Goal: Task Accomplishment & Management: Use online tool/utility

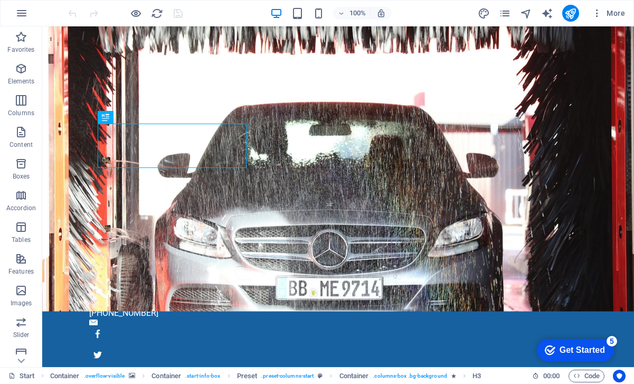
scroll to position [119, 0]
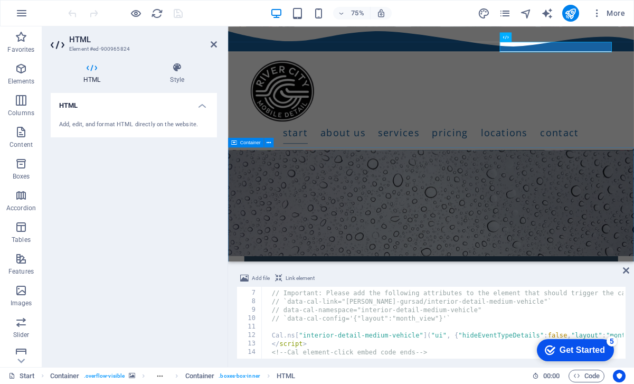
scroll to position [234, 0]
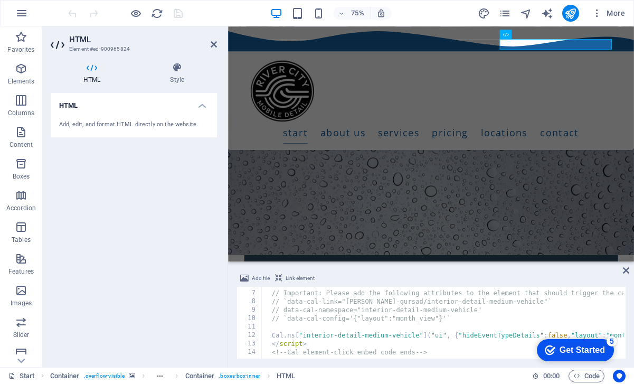
click at [284, 277] on button "Link element" at bounding box center [294, 278] width 43 height 13
click at [288, 279] on span "Link element" at bounding box center [300, 278] width 29 height 13
click at [627, 268] on icon at bounding box center [626, 270] width 6 height 8
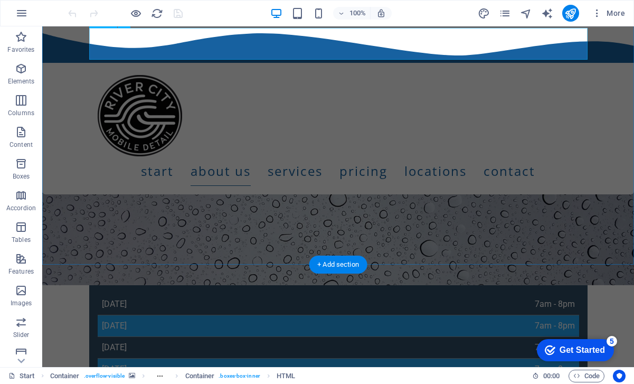
scroll to position [469, 0]
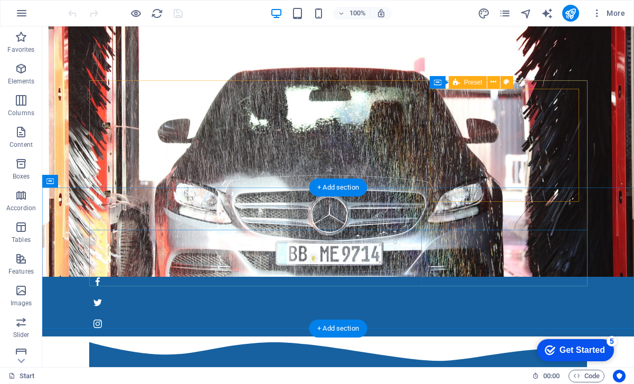
scroll to position [114, 0]
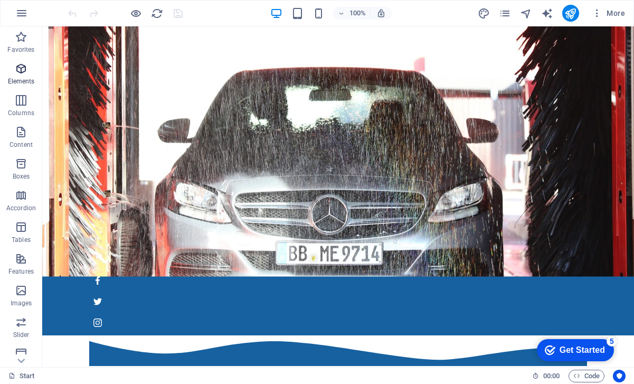
click at [21, 64] on icon "button" at bounding box center [21, 68] width 13 height 13
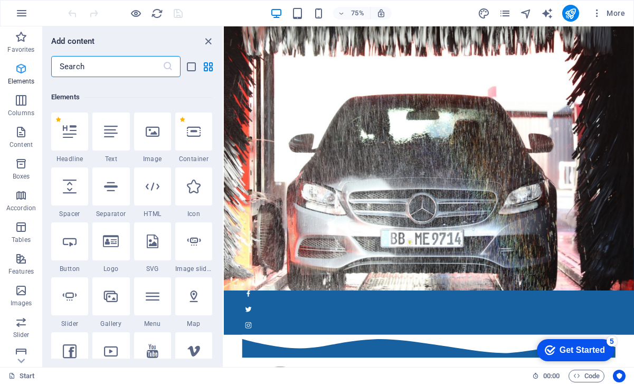
scroll to position [112, 0]
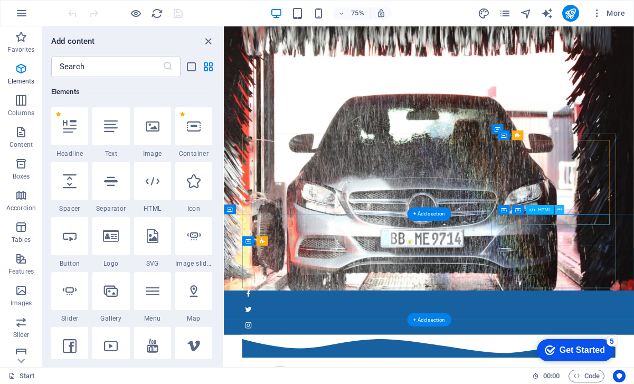
click at [562, 211] on button at bounding box center [559, 209] width 10 height 10
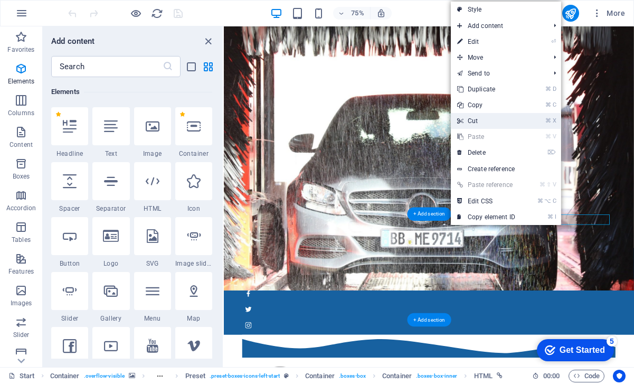
click at [480, 118] on link "⌘ X Cut" at bounding box center [486, 121] width 71 height 16
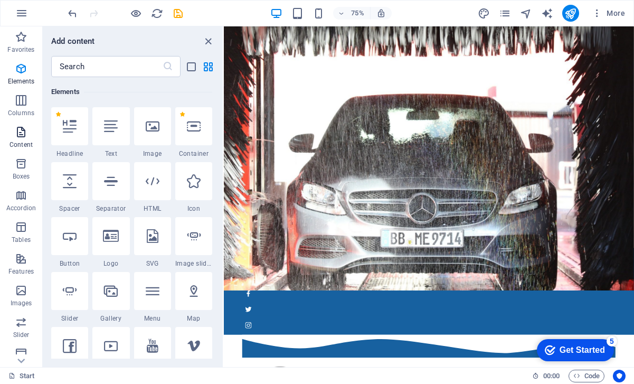
click at [24, 136] on icon "button" at bounding box center [21, 132] width 13 height 13
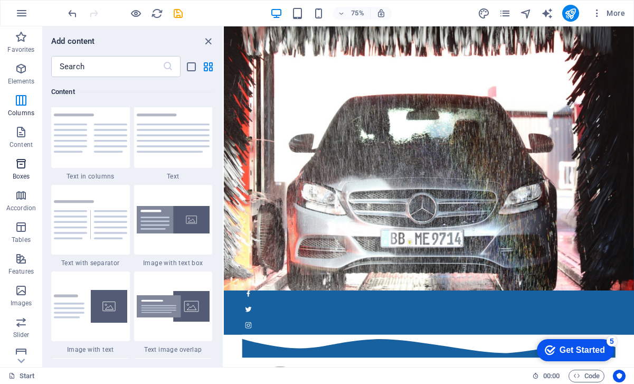
click at [22, 161] on icon "button" at bounding box center [21, 163] width 13 height 13
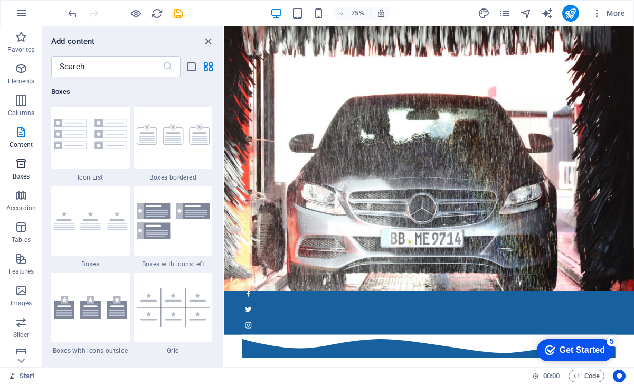
scroll to position [2964, 0]
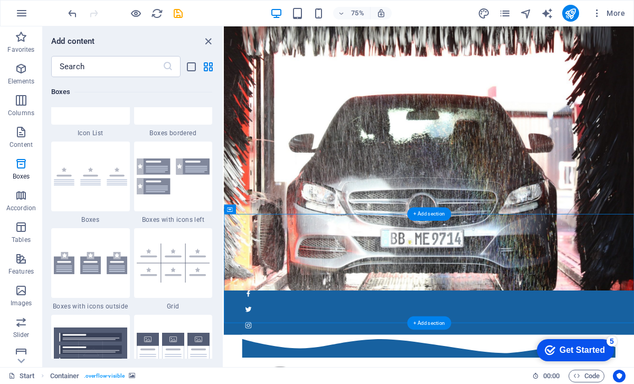
drag, startPoint x: 532, startPoint y: 225, endPoint x: 646, endPoint y: 313, distance: 144.2
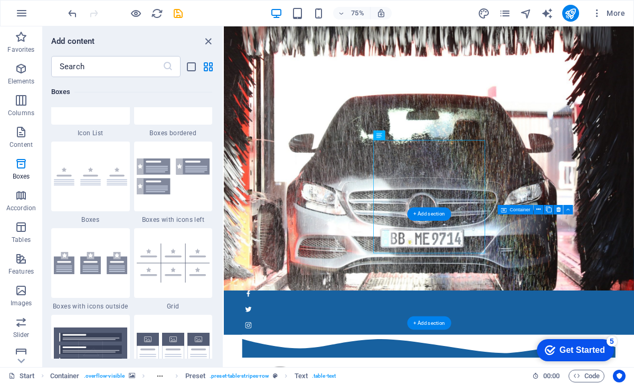
drag, startPoint x: 493, startPoint y: 204, endPoint x: 509, endPoint y: 198, distance: 18.0
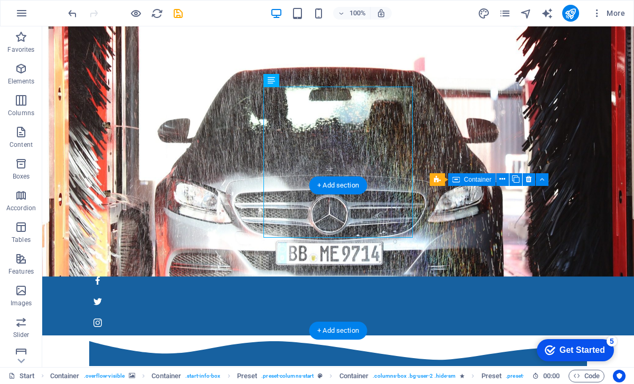
drag, startPoint x: 314, startPoint y: 101, endPoint x: 489, endPoint y: 248, distance: 228.6
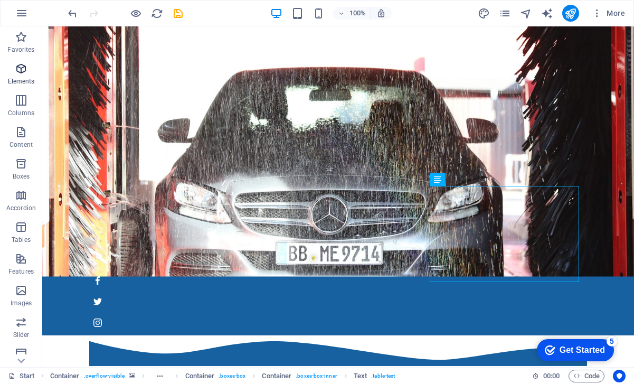
click at [24, 75] on span "Elements" at bounding box center [21, 74] width 42 height 25
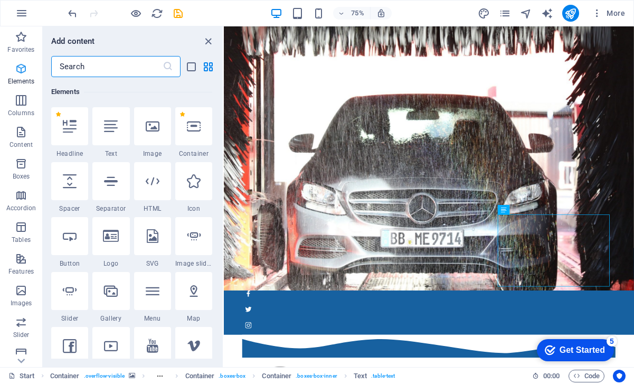
scroll to position [112, 0]
click at [149, 183] on icon at bounding box center [153, 181] width 14 height 14
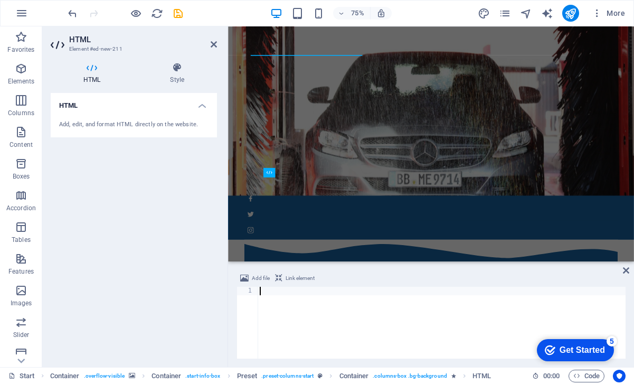
type textarea "<!-- Cal inline embed code ends -->"
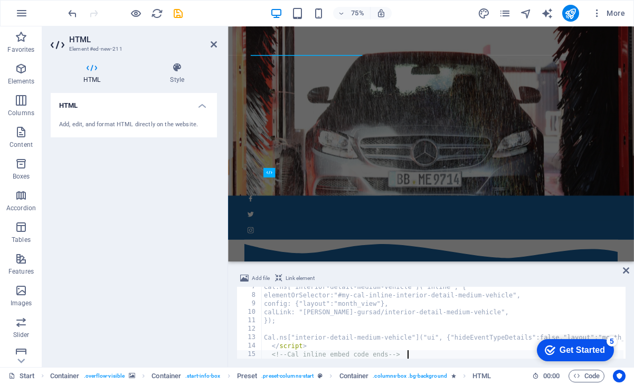
scroll to position [55, 0]
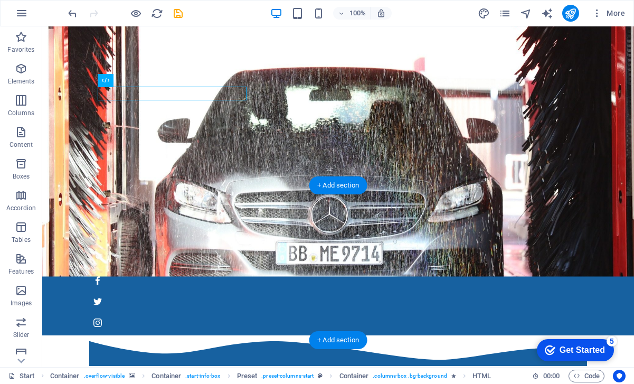
drag, startPoint x: 138, startPoint y: 92, endPoint x: 372, endPoint y: 169, distance: 246.1
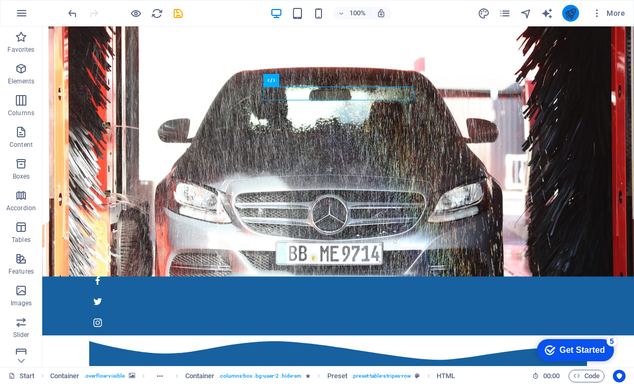
click at [573, 15] on icon "publish" at bounding box center [570, 13] width 12 height 12
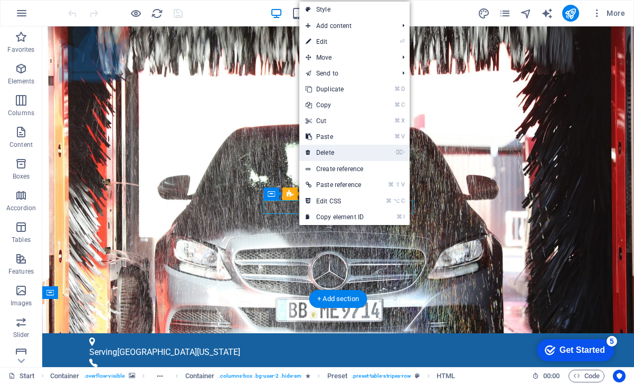
click at [337, 150] on link "⌦ Delete" at bounding box center [334, 153] width 71 height 16
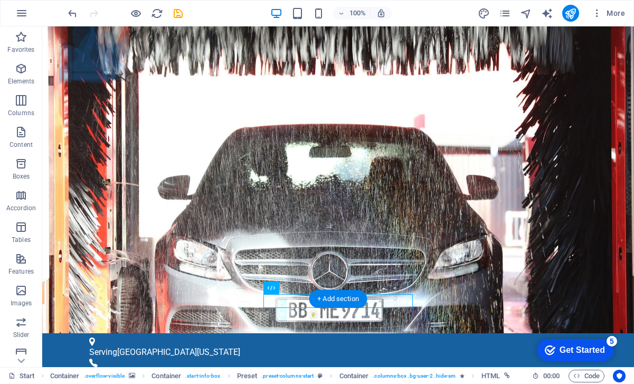
drag, startPoint x: 298, startPoint y: 301, endPoint x: 300, endPoint y: 228, distance: 72.9
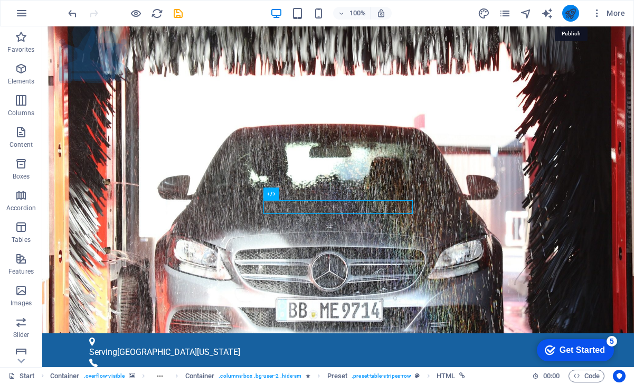
click at [573, 14] on icon "publish" at bounding box center [570, 13] width 12 height 12
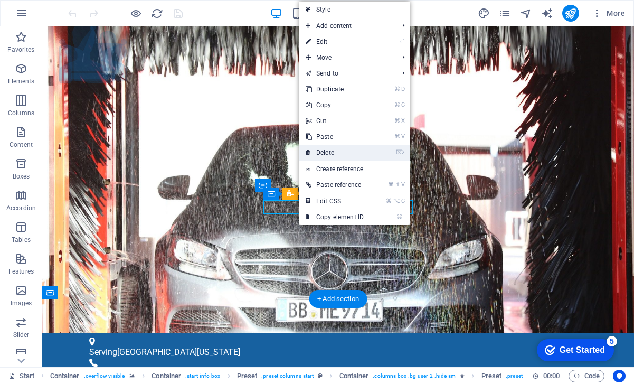
click at [342, 150] on link "⌦ Delete" at bounding box center [334, 153] width 71 height 16
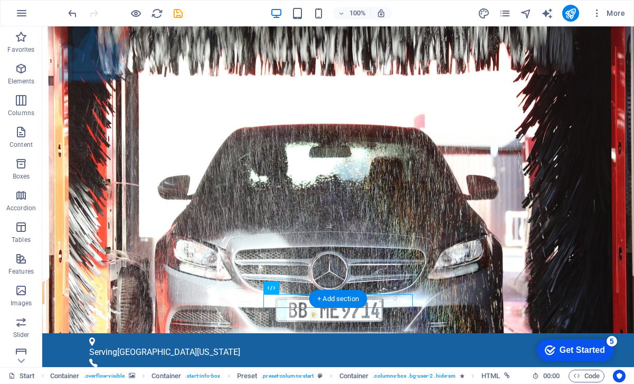
drag, startPoint x: 257, startPoint y: 393, endPoint x: 345, endPoint y: 246, distance: 171.4
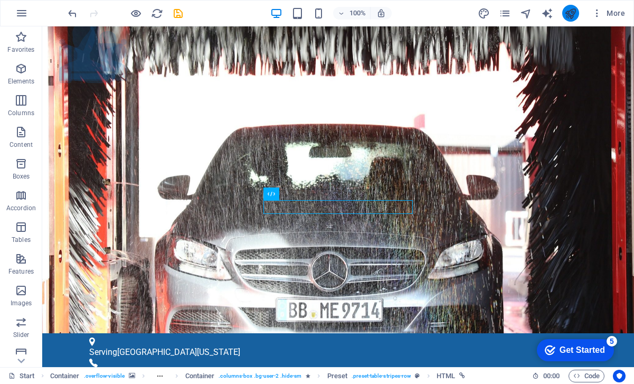
click at [572, 6] on button "publish" at bounding box center [570, 13] width 17 height 17
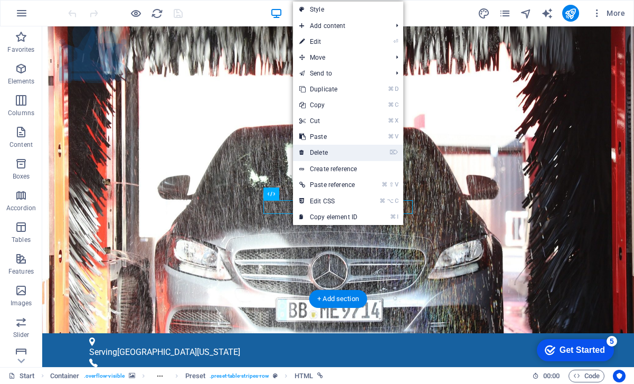
click at [324, 156] on link "⌦ Delete" at bounding box center [328, 153] width 71 height 16
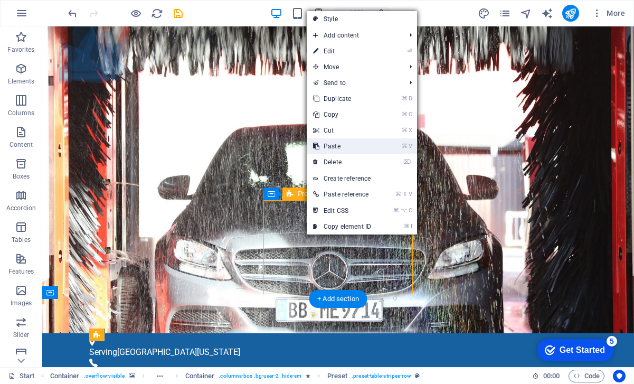
click at [337, 149] on link "⌘ V Paste" at bounding box center [342, 146] width 71 height 16
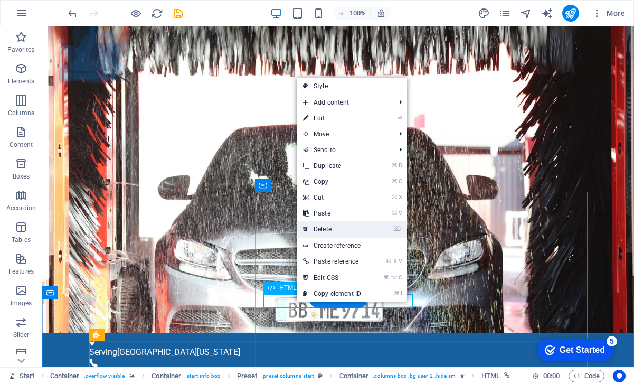
click at [332, 231] on link "⌦ Delete" at bounding box center [332, 229] width 71 height 16
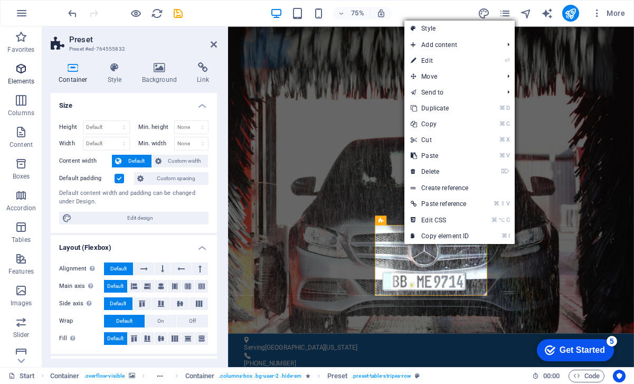
click at [21, 73] on icon "button" at bounding box center [21, 68] width 13 height 13
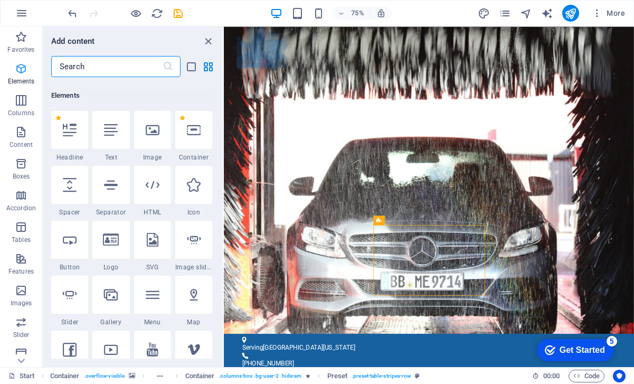
scroll to position [112, 0]
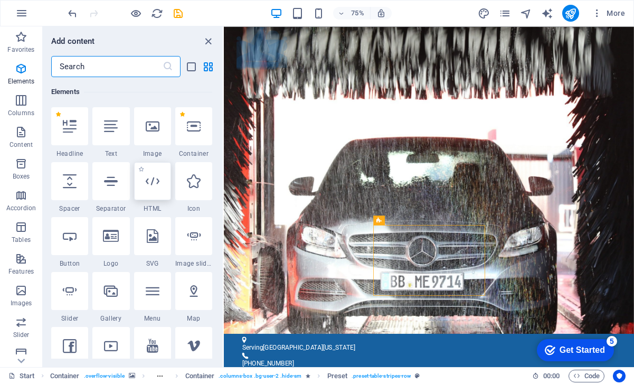
click at [163, 174] on div at bounding box center [152, 181] width 37 height 38
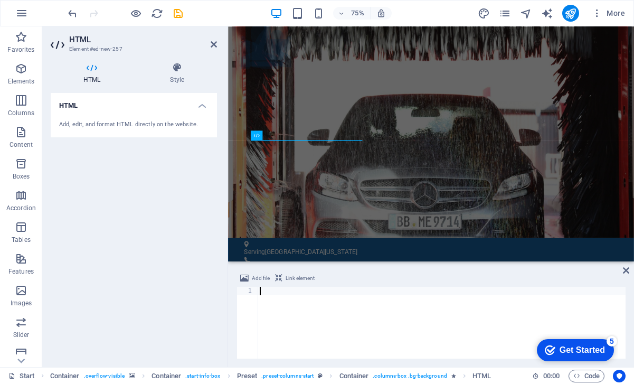
type textarea "<!-- Cal inline embed code ends -->"
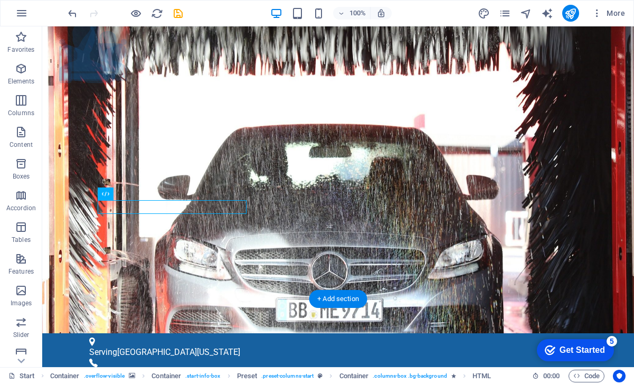
drag, startPoint x: 117, startPoint y: 212, endPoint x: 349, endPoint y: 245, distance: 234.2
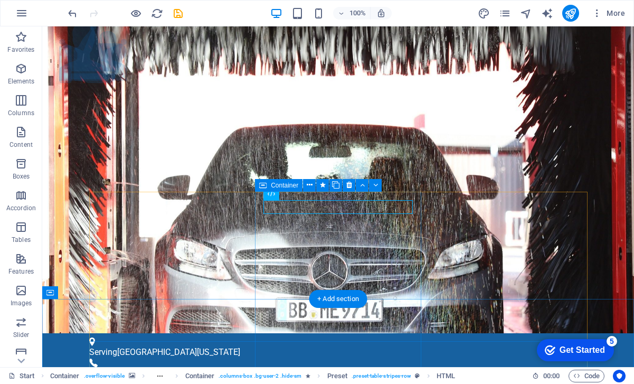
click at [307, 192] on div "Container" at bounding box center [322, 185] width 134 height 13
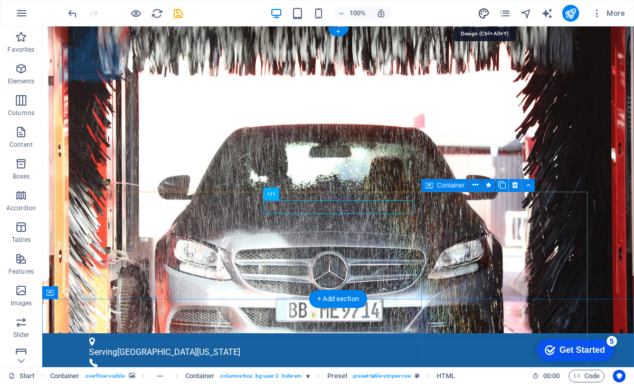
click at [484, 19] on icon "design" at bounding box center [484, 13] width 12 height 12
select select "px"
select select "300"
select select "px"
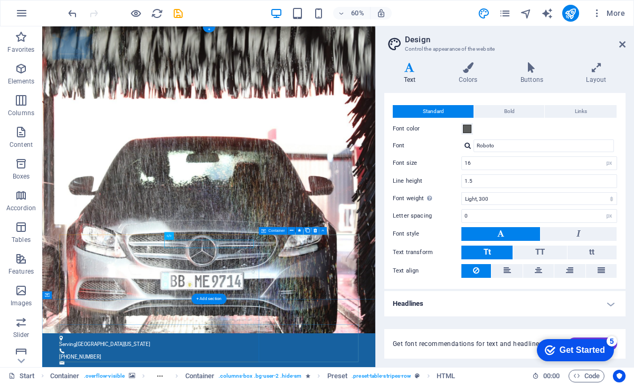
scroll to position [17, 0]
click at [620, 45] on icon at bounding box center [622, 44] width 6 height 8
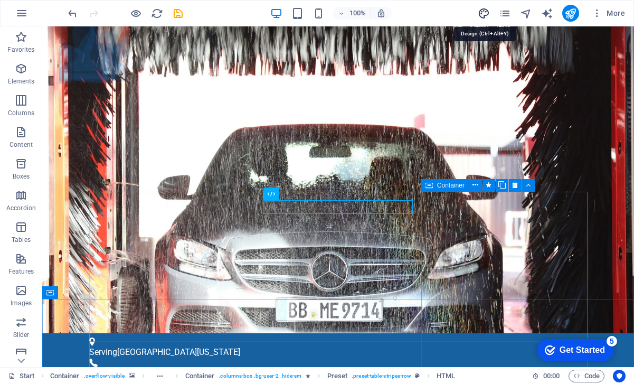
click at [485, 8] on icon "design" at bounding box center [484, 13] width 12 height 12
select select "px"
select select "300"
select select "px"
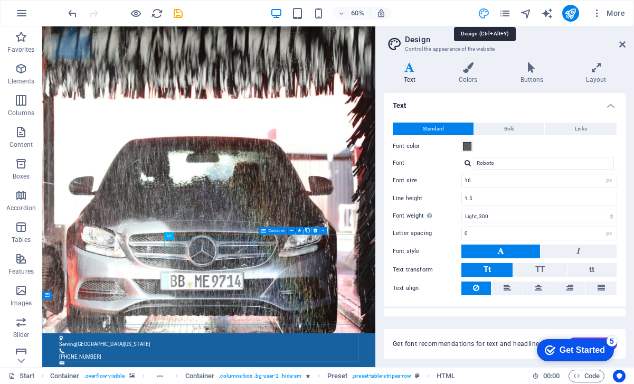
click at [485, 8] on icon "design" at bounding box center [484, 13] width 12 height 12
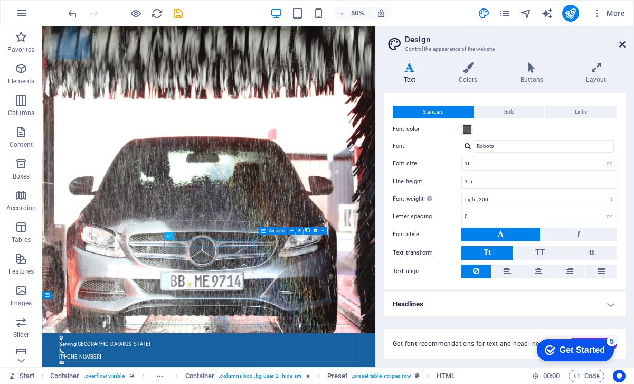
click at [622, 45] on icon at bounding box center [622, 44] width 6 height 8
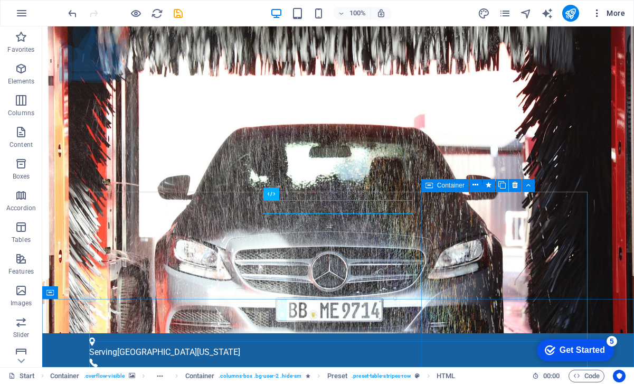
click at [597, 14] on icon "button" at bounding box center [597, 13] width 11 height 11
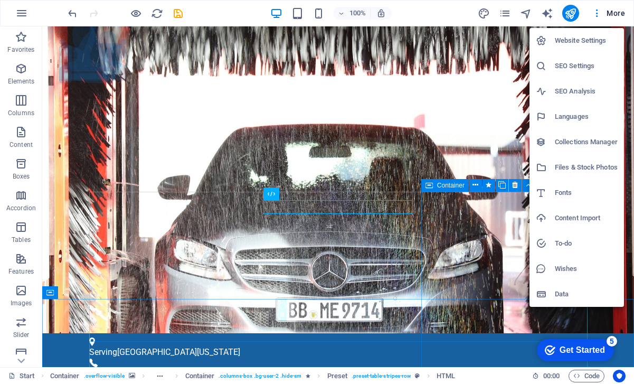
click at [584, 88] on h6 "SEO Analysis" at bounding box center [586, 91] width 63 height 13
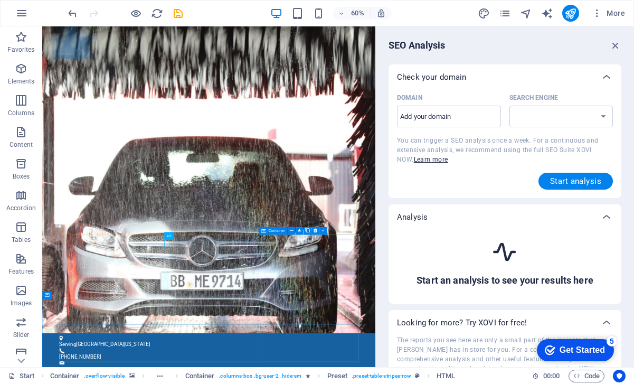
select select "google.com"
click at [581, 182] on span "Start analysis" at bounding box center [575, 181] width 51 height 8
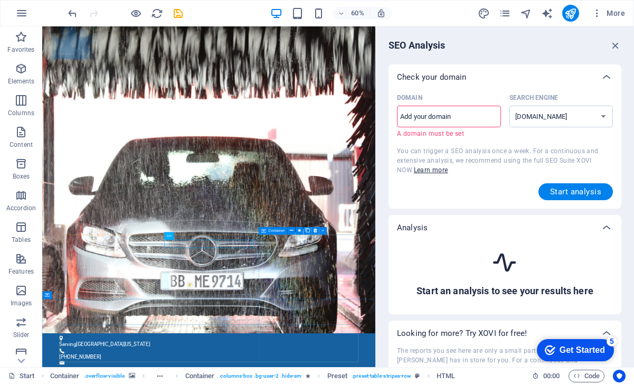
scroll to position [0, 0]
click at [613, 43] on icon "button" at bounding box center [616, 46] width 12 height 12
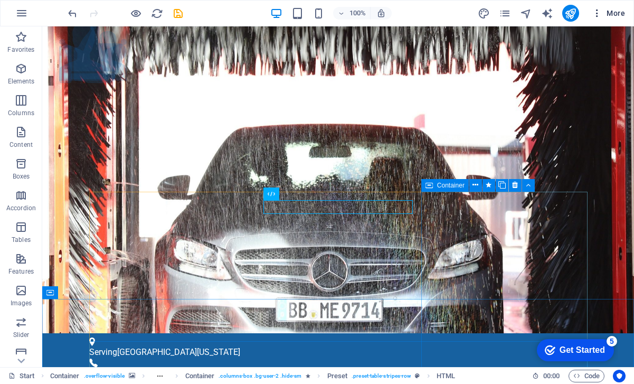
click at [596, 13] on icon "button" at bounding box center [597, 13] width 11 height 11
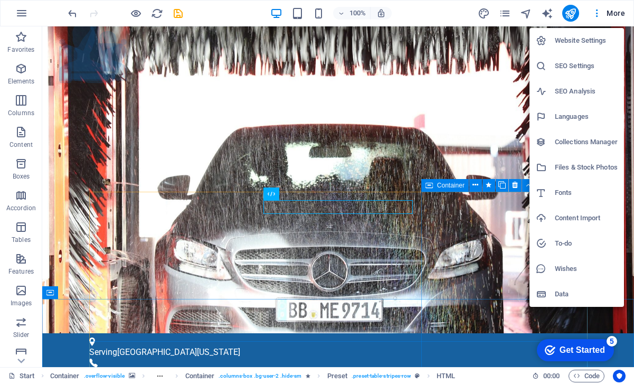
click at [589, 62] on h6 "SEO Settings" at bounding box center [586, 66] width 63 height 13
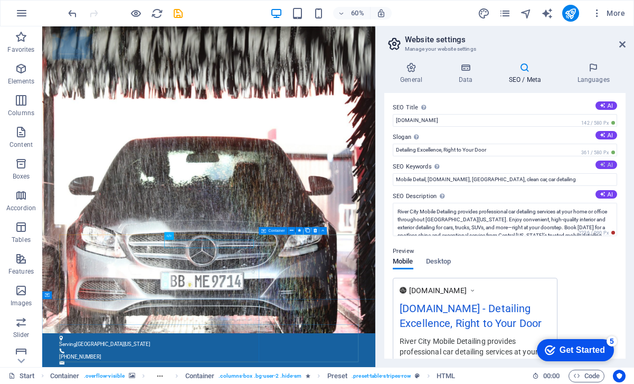
click at [602, 164] on icon at bounding box center [603, 165] width 6 height 6
type input "mobile detailing, car wash, auto detailing, Central Arkansas car care, professi…"
click at [600, 180] on input "mobile detailing, car wash, auto detailing, Central Arkansas car care, professi…" at bounding box center [505, 179] width 224 height 13
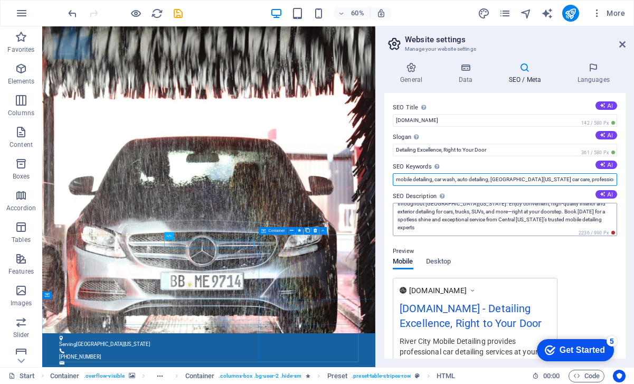
scroll to position [14, 0]
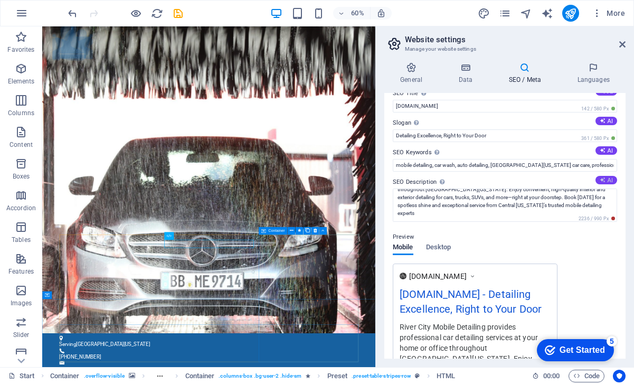
click at [606, 181] on button "AI" at bounding box center [607, 180] width 22 height 8
type textarea "Transform your vehicle with River City Mobile Detailing! Expert car care delive…"
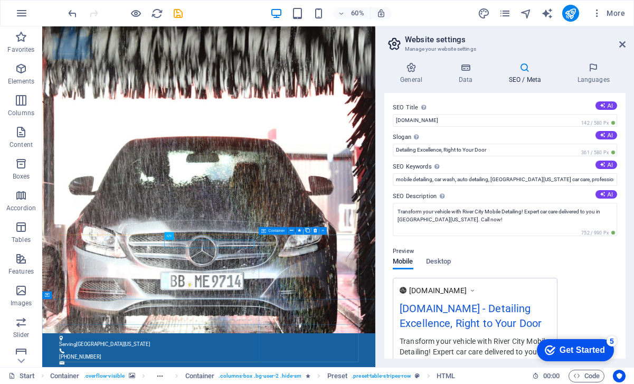
scroll to position [0, 0]
click at [467, 68] on icon at bounding box center [465, 67] width 46 height 11
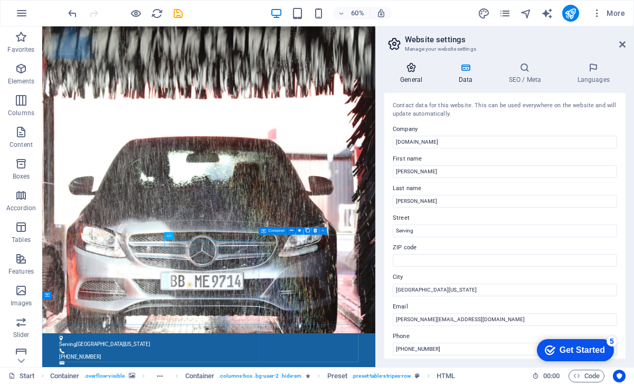
click at [417, 71] on icon at bounding box center [411, 67] width 54 height 11
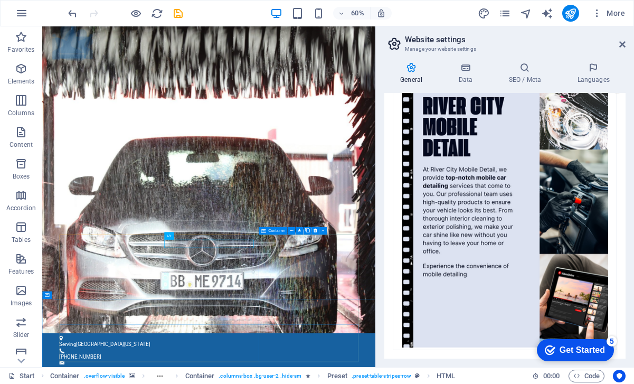
scroll to position [336, 0]
click at [527, 72] on icon at bounding box center [525, 67] width 64 height 11
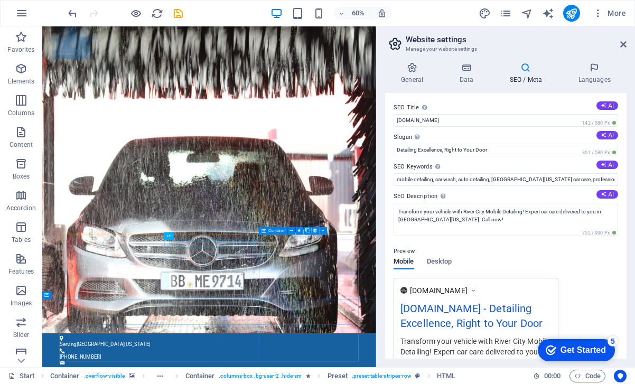
scroll to position [0, 0]
click at [436, 262] on span "Desktop" at bounding box center [439, 262] width 25 height 15
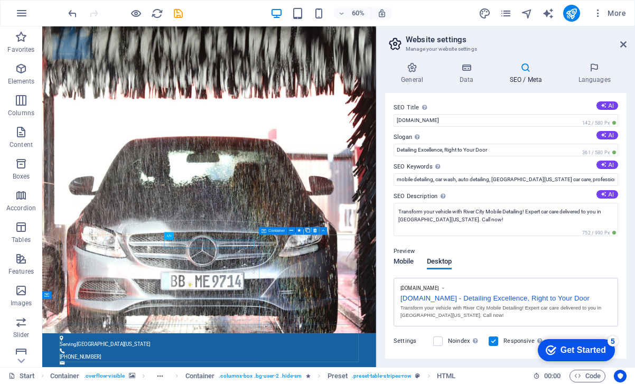
click at [412, 261] on span "Mobile" at bounding box center [403, 262] width 21 height 15
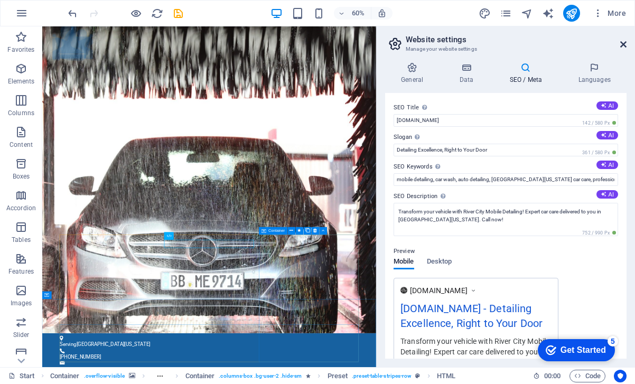
click at [624, 45] on icon at bounding box center [623, 44] width 6 height 8
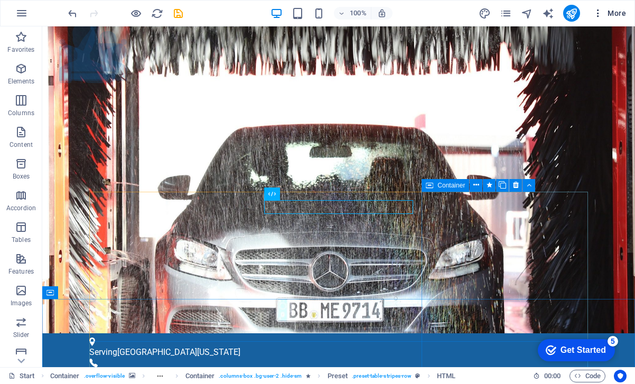
click at [598, 16] on icon "button" at bounding box center [597, 13] width 11 height 11
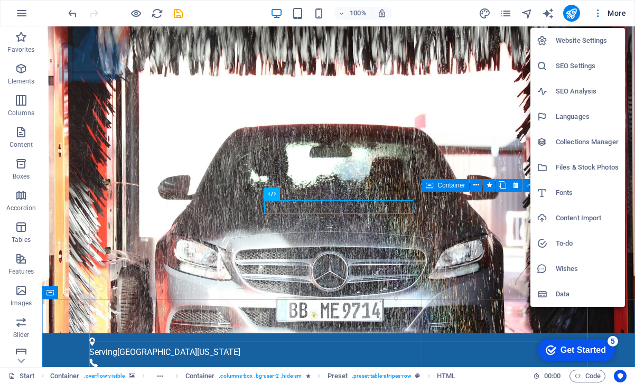
click at [575, 69] on h6 "SEO Settings" at bounding box center [586, 66] width 63 height 13
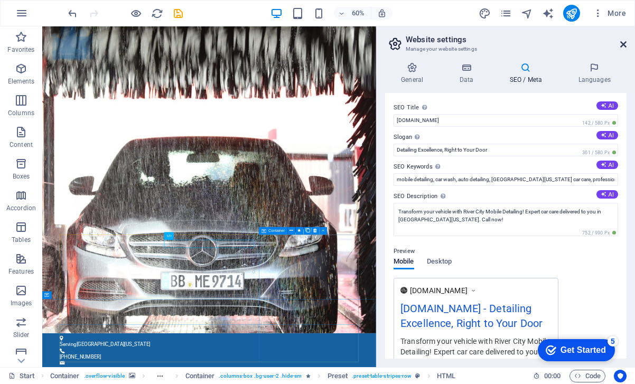
click at [624, 42] on icon at bounding box center [623, 44] width 6 height 8
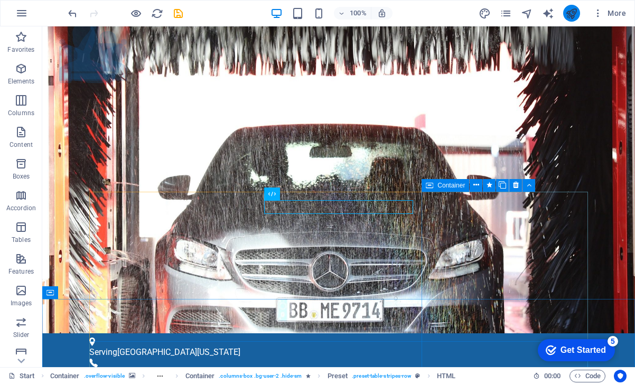
click at [573, 11] on icon "publish" at bounding box center [571, 13] width 12 height 12
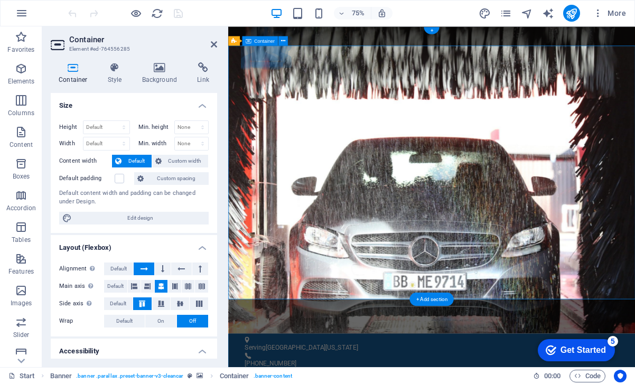
click at [162, 69] on icon at bounding box center [159, 67] width 51 height 11
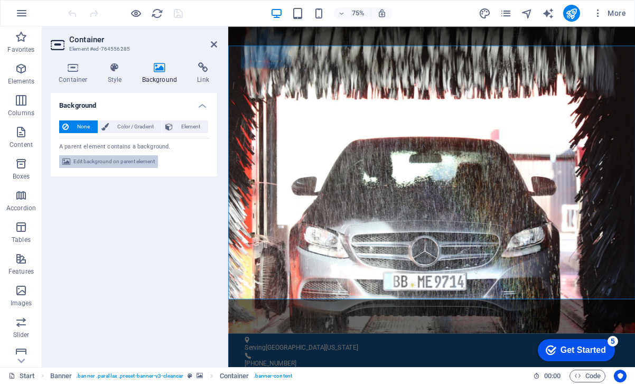
click at [110, 163] on span "Edit background on parent element" at bounding box center [113, 161] width 81 height 13
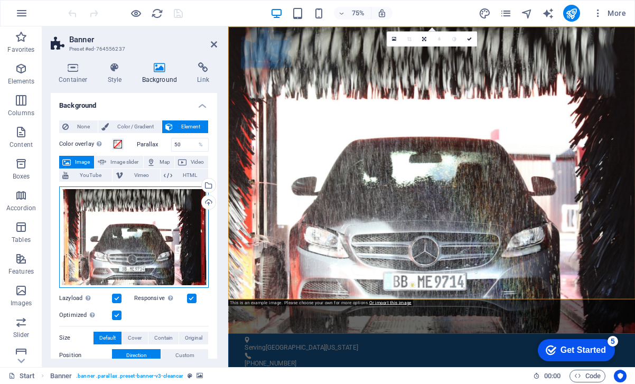
click at [125, 245] on div "Drag files here, click to choose files or select files from Files or our free s…" at bounding box center [133, 236] width 149 height 101
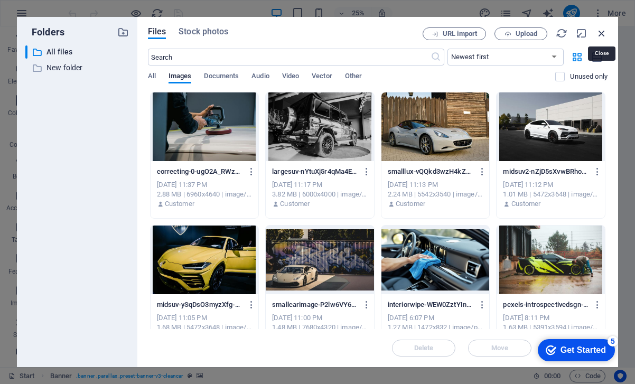
click at [604, 35] on icon "button" at bounding box center [602, 33] width 12 height 12
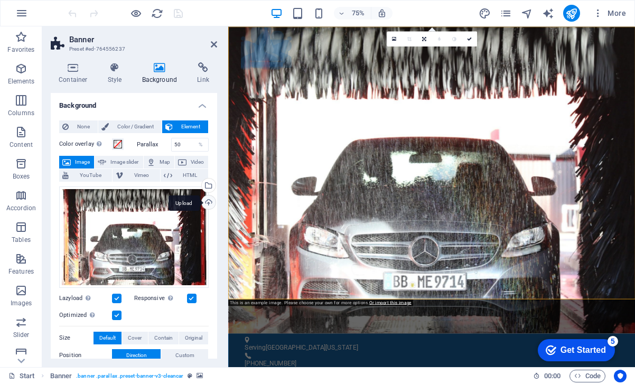
click at [208, 203] on div "Upload" at bounding box center [208, 203] width 16 height 16
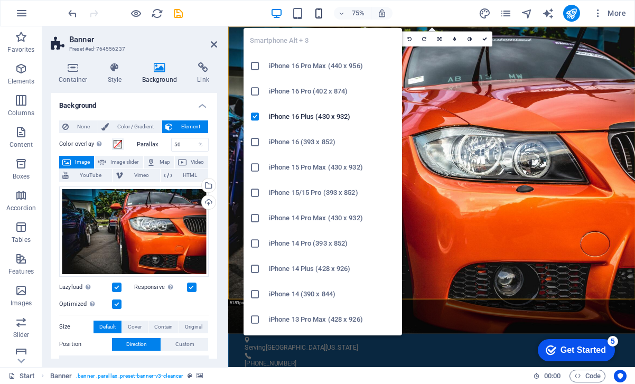
click at [321, 18] on icon "button" at bounding box center [319, 13] width 12 height 12
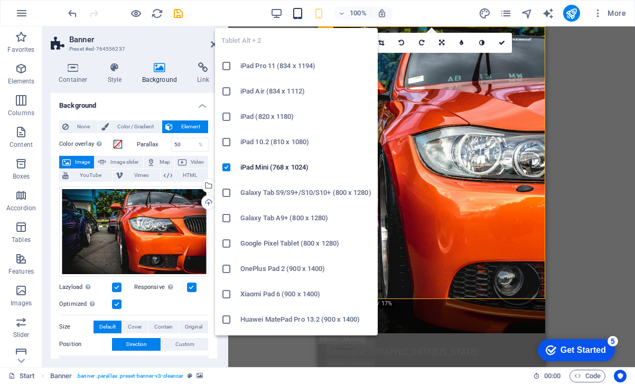
click at [296, 12] on icon "button" at bounding box center [297, 13] width 12 height 12
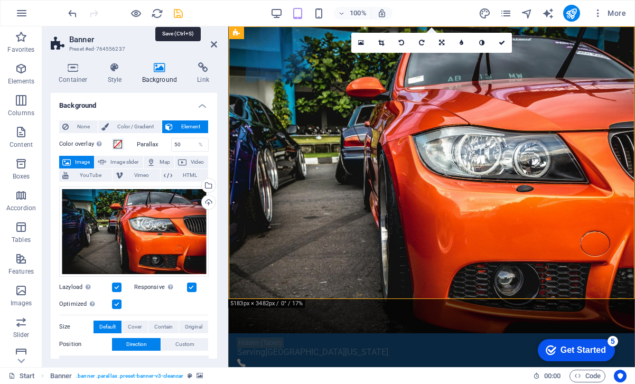
click at [181, 14] on icon "save" at bounding box center [178, 13] width 12 height 12
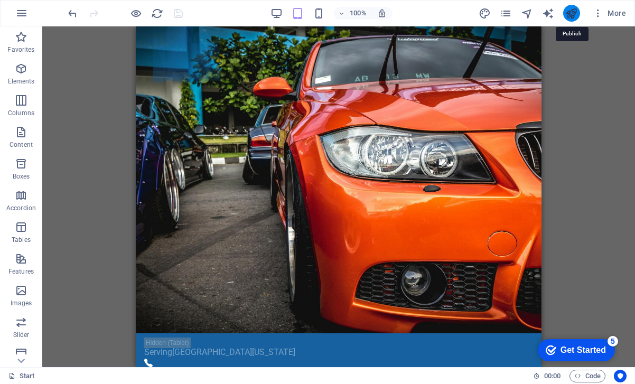
click at [569, 14] on icon "publish" at bounding box center [571, 13] width 12 height 12
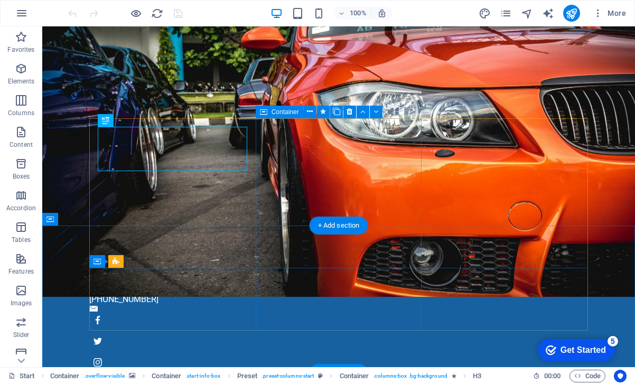
scroll to position [75, 0]
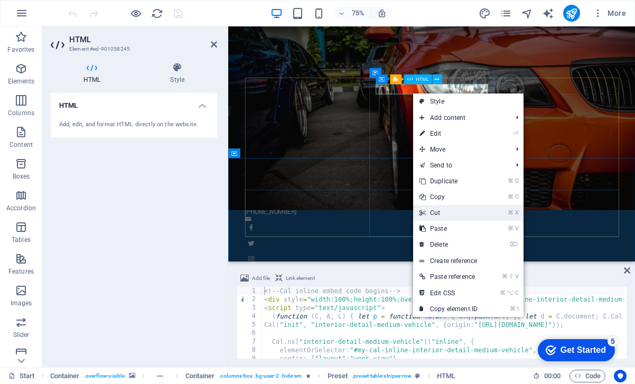
click at [452, 216] on link "⌘ X Cut" at bounding box center [448, 213] width 71 height 16
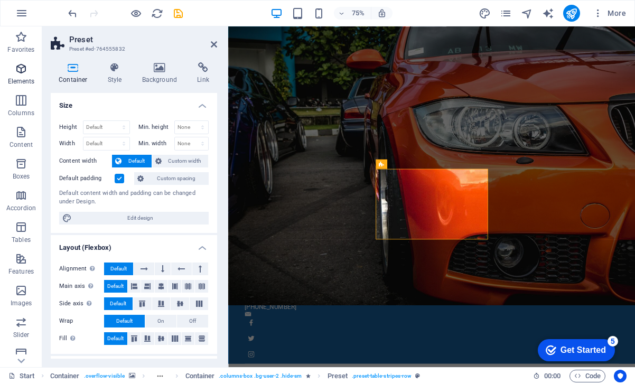
click at [13, 79] on p "Elements" at bounding box center [21, 81] width 27 height 8
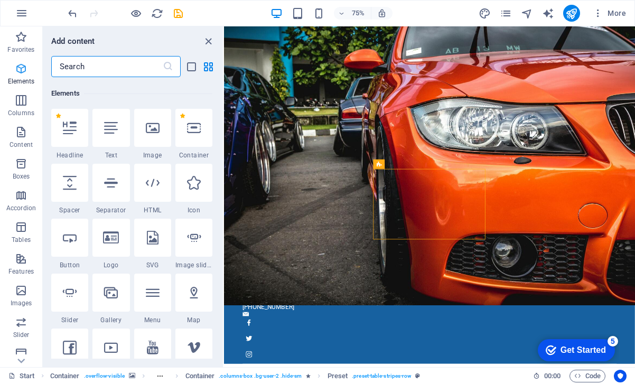
scroll to position [112, 0]
click at [151, 177] on icon at bounding box center [153, 181] width 14 height 14
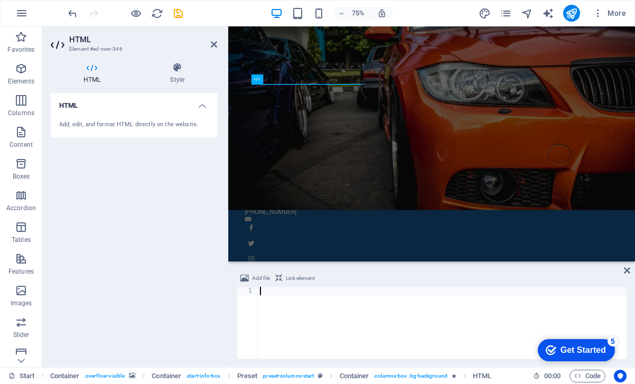
type textarea "<!-- Cal inline embed code ends -->"
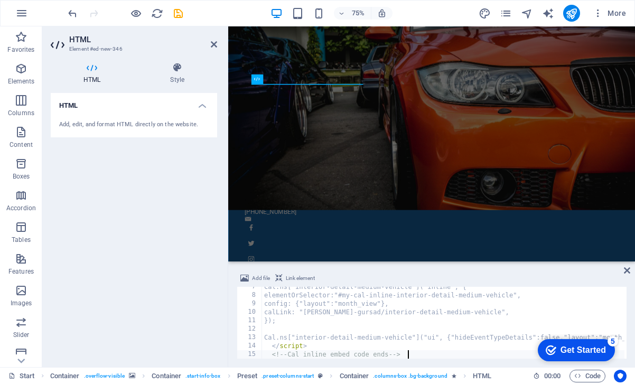
scroll to position [55, 0]
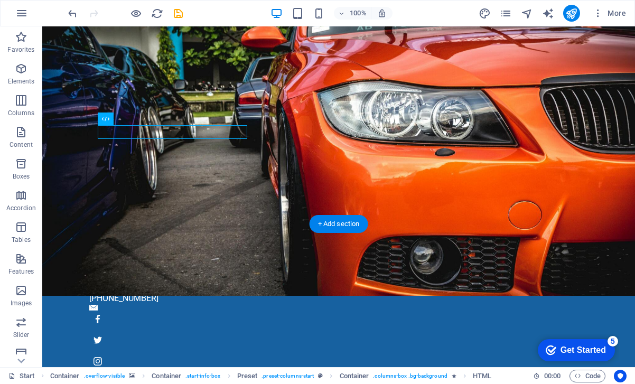
drag, startPoint x: 159, startPoint y: 134, endPoint x: 306, endPoint y: 155, distance: 148.3
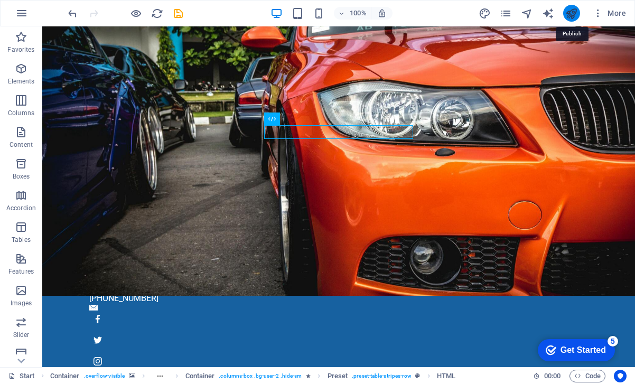
click at [573, 16] on icon "publish" at bounding box center [571, 13] width 12 height 12
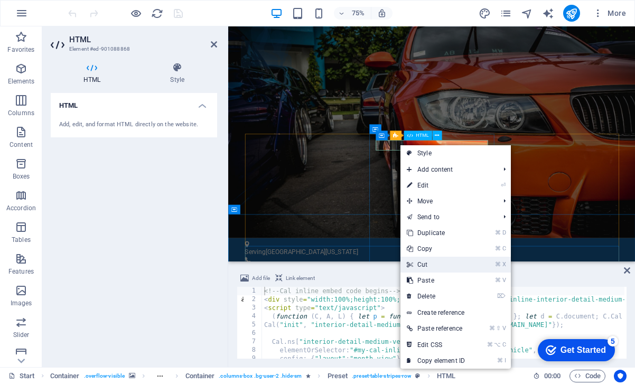
click at [437, 257] on link "⌘ X Cut" at bounding box center [435, 265] width 71 height 16
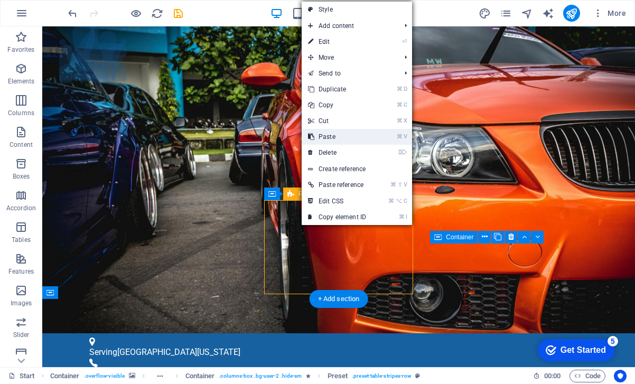
click at [337, 141] on link "⌘ V Paste" at bounding box center [336, 137] width 71 height 16
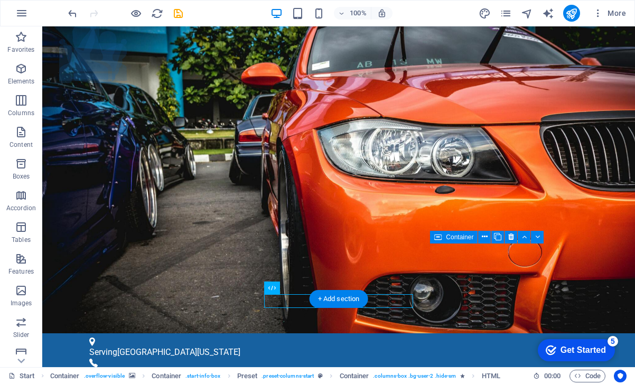
drag, startPoint x: 292, startPoint y: 304, endPoint x: 297, endPoint y: 262, distance: 42.0
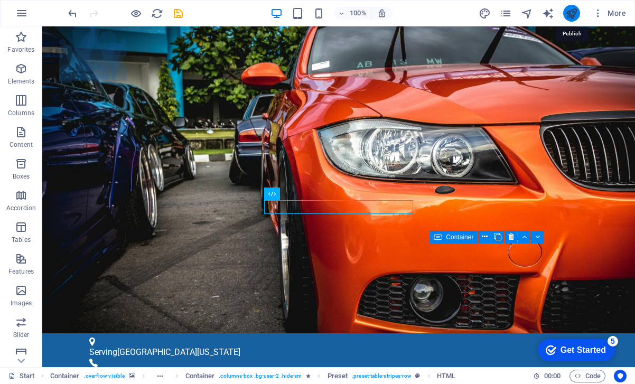
click at [567, 15] on icon "publish" at bounding box center [571, 13] width 12 height 12
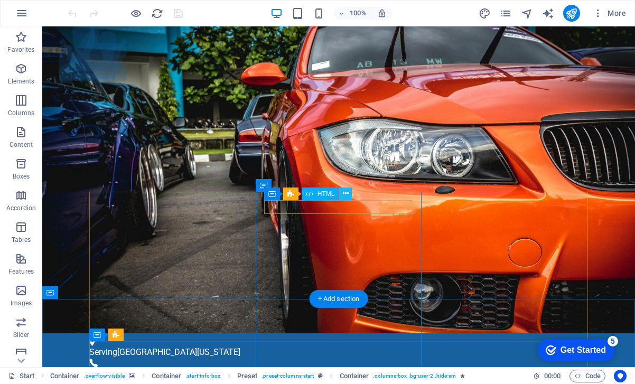
click at [345, 196] on icon at bounding box center [346, 193] width 6 height 11
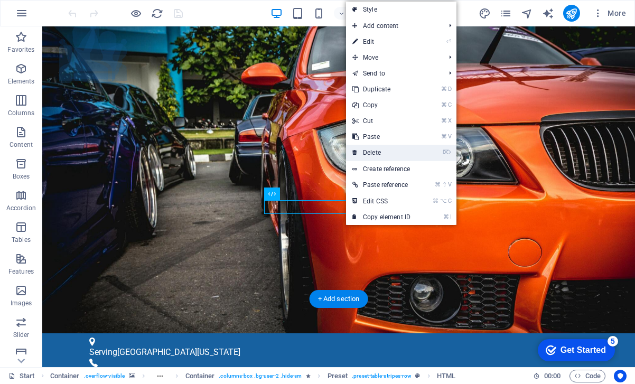
click at [373, 156] on link "⌦ Delete" at bounding box center [381, 153] width 71 height 16
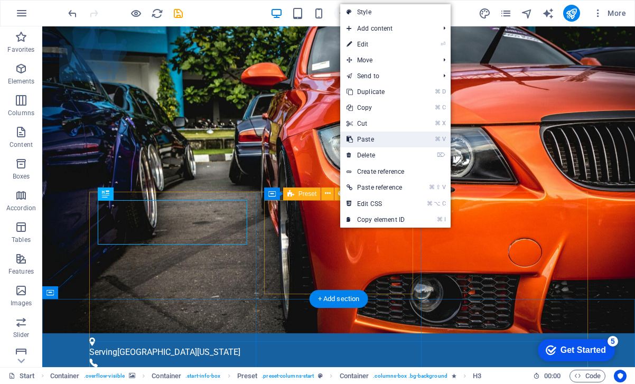
click at [375, 147] on link "⌘ V Paste" at bounding box center [375, 139] width 71 height 16
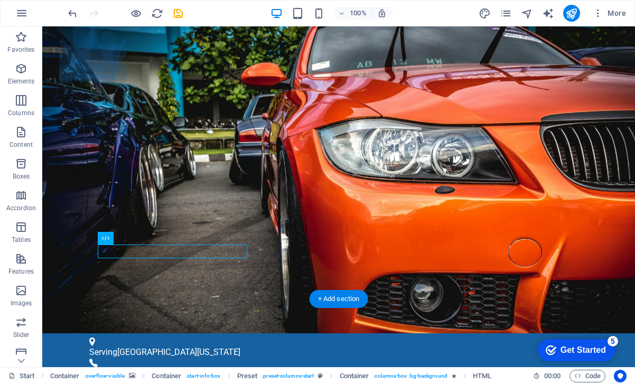
drag, startPoint x: 183, startPoint y: 251, endPoint x: 310, endPoint y: 253, distance: 127.8
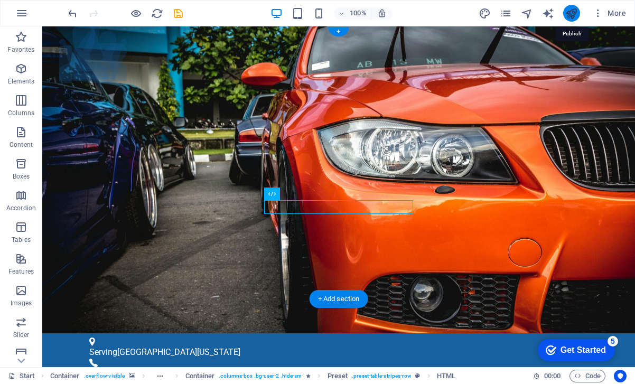
click at [569, 15] on icon "publish" at bounding box center [571, 13] width 12 height 12
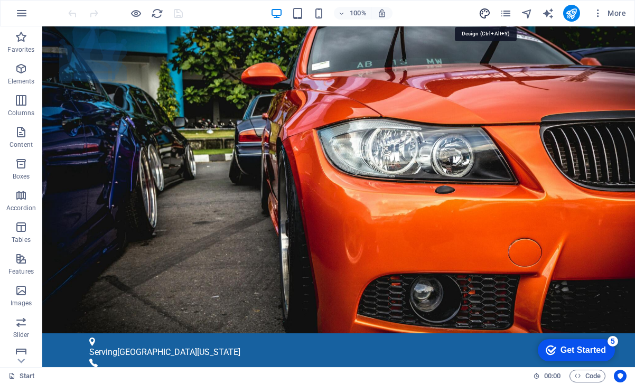
click at [484, 16] on icon "design" at bounding box center [484, 13] width 12 height 12
select select "px"
select select "300"
select select "px"
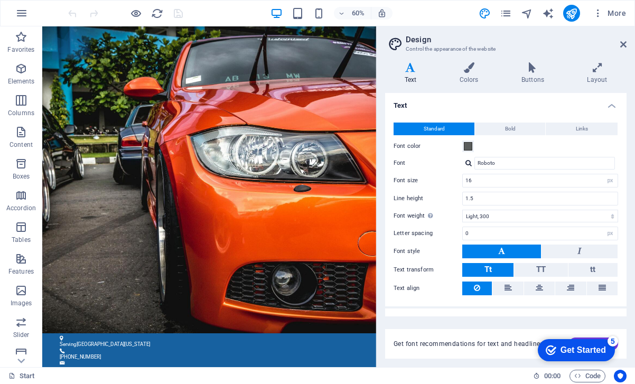
click at [465, 60] on div "Variants Text Colors Buttons Layout Text Standard Bold Links Font color Font Ro…" at bounding box center [505, 210] width 258 height 313
click at [471, 75] on h4 "Colors" at bounding box center [471, 73] width 62 height 22
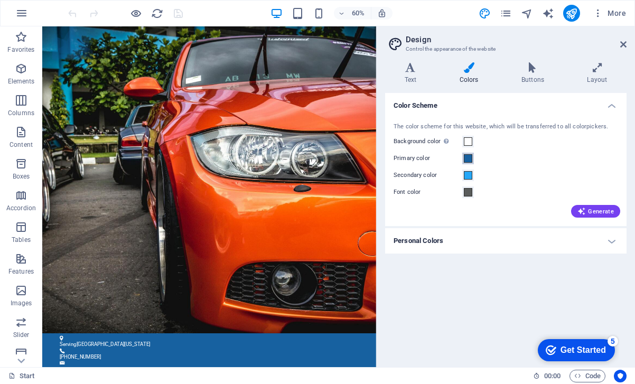
click at [468, 158] on span at bounding box center [468, 158] width 8 height 8
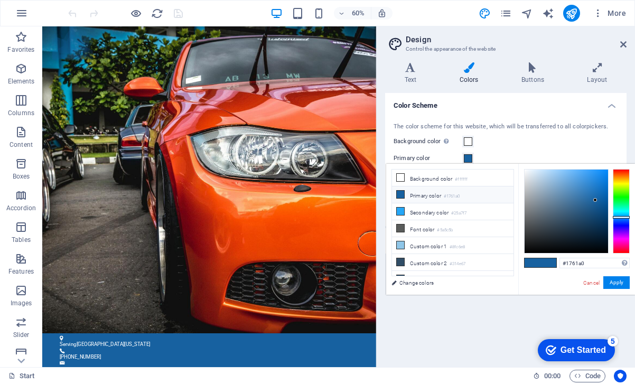
click at [401, 194] on icon at bounding box center [399, 194] width 7 height 7
drag, startPoint x: 595, startPoint y: 201, endPoint x: 565, endPoint y: 176, distance: 38.6
click at [565, 176] on div at bounding box center [565, 176] width 4 height 4
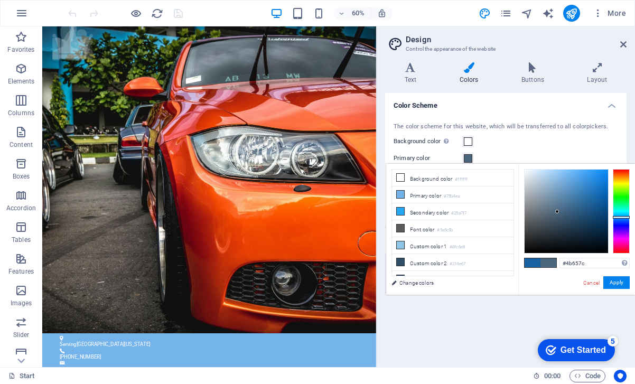
drag, startPoint x: 566, startPoint y: 175, endPoint x: 557, endPoint y: 212, distance: 38.0
click at [557, 212] on div at bounding box center [557, 212] width 4 height 4
click at [622, 281] on button "Apply" at bounding box center [616, 282] width 26 height 13
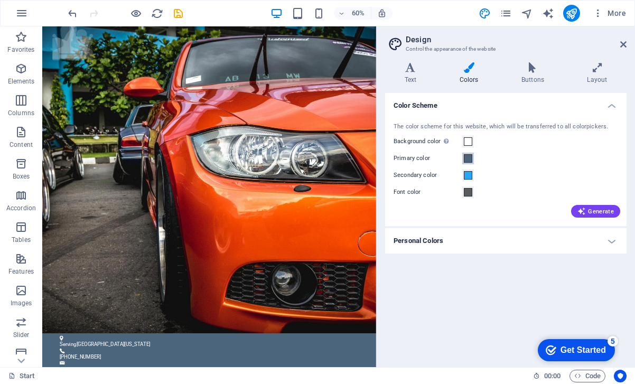
click at [468, 158] on span at bounding box center [468, 158] width 8 height 8
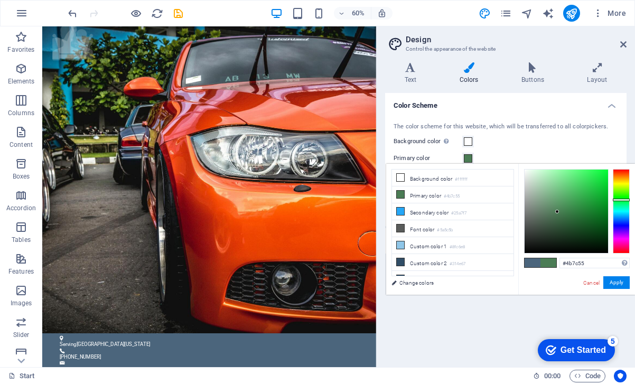
drag, startPoint x: 621, startPoint y: 218, endPoint x: 626, endPoint y: 200, distance: 18.4
click at [626, 200] on div at bounding box center [620, 200] width 17 height 3
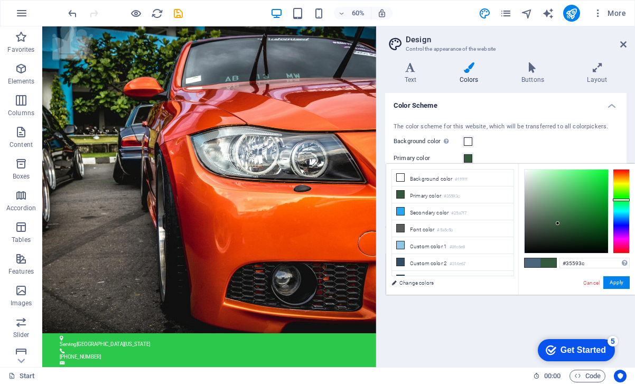
drag, startPoint x: 556, startPoint y: 212, endPoint x: 558, endPoint y: 223, distance: 11.1
click at [558, 223] on div at bounding box center [557, 223] width 4 height 4
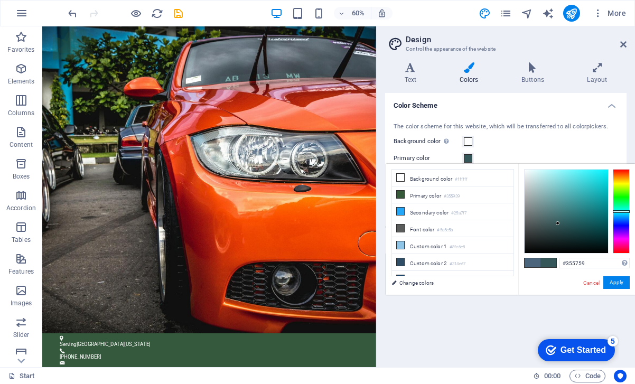
drag, startPoint x: 622, startPoint y: 199, endPoint x: 620, endPoint y: 211, distance: 12.8
click at [620, 211] on div at bounding box center [620, 211] width 17 height 3
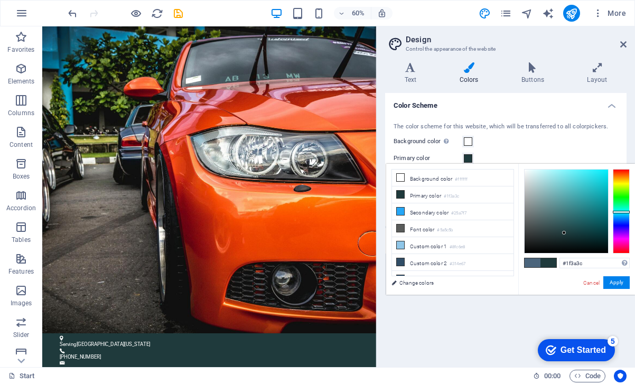
drag, startPoint x: 558, startPoint y: 224, endPoint x: 564, endPoint y: 233, distance: 10.6
click at [564, 233] on div at bounding box center [564, 233] width 4 height 4
drag, startPoint x: 562, startPoint y: 232, endPoint x: 550, endPoint y: 257, distance: 28.1
click at [549, 261] on div "#000000 Supported formats #0852ed rgb(8, 82, 237) rgba(8, 82, 237, 90%) hsv(221…" at bounding box center [576, 306] width 117 height 284
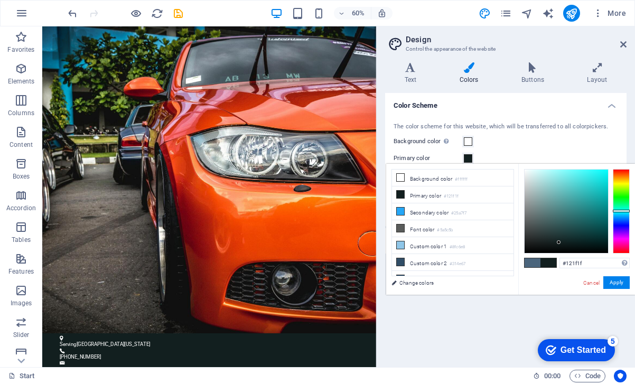
drag, startPoint x: 549, startPoint y: 251, endPoint x: 559, endPoint y: 242, distance: 13.1
click at [559, 242] on div at bounding box center [558, 242] width 4 height 4
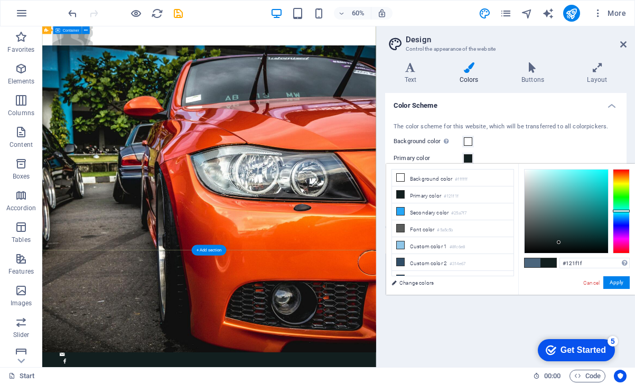
scroll to position [118, 0]
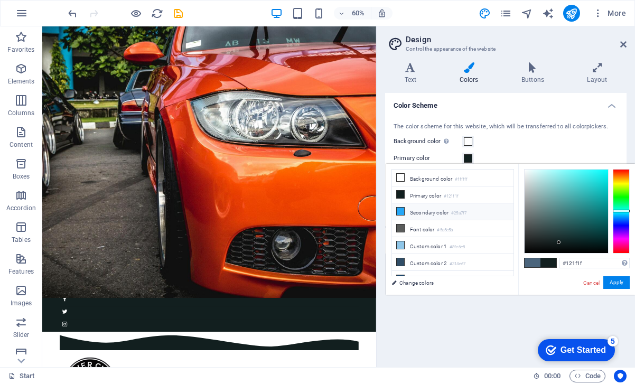
click at [402, 212] on icon at bounding box center [399, 210] width 7 height 7
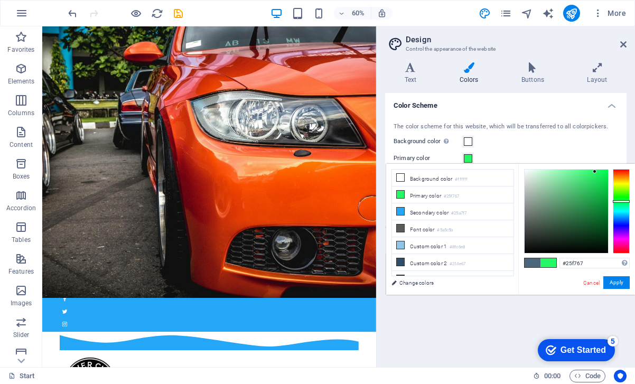
drag, startPoint x: 626, startPoint y: 216, endPoint x: 629, endPoint y: 201, distance: 15.6
click at [629, 201] on div at bounding box center [620, 201] width 17 height 3
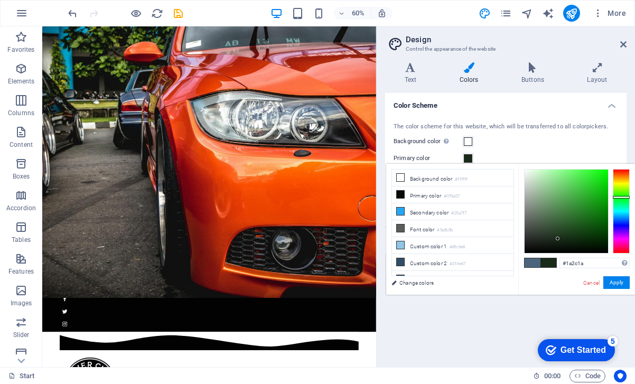
drag, startPoint x: 576, startPoint y: 205, endPoint x: 558, endPoint y: 238, distance: 38.0
click at [558, 238] on div at bounding box center [565, 210] width 83 height 83
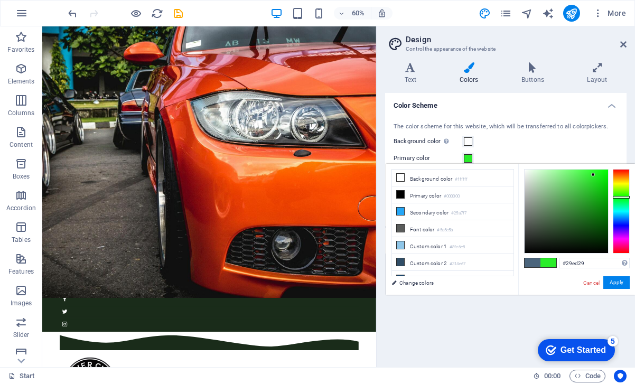
drag, startPoint x: 558, startPoint y: 238, endPoint x: 593, endPoint y: 175, distance: 72.6
click at [593, 175] on div at bounding box center [593, 175] width 4 height 4
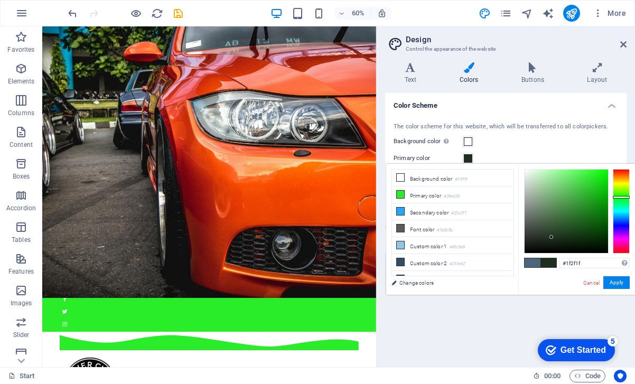
drag, startPoint x: 592, startPoint y: 174, endPoint x: 551, endPoint y: 237, distance: 75.6
click at [551, 237] on div at bounding box center [551, 237] width 4 height 4
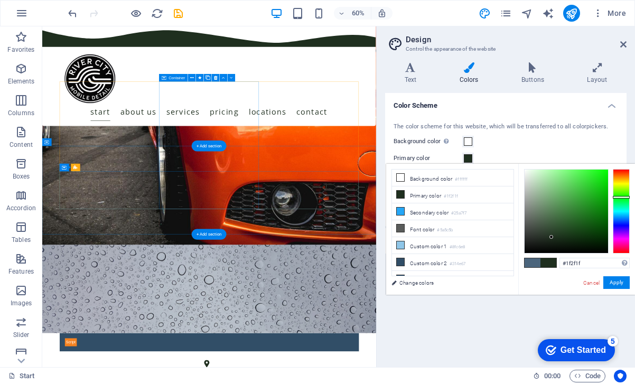
scroll to position [270, 0]
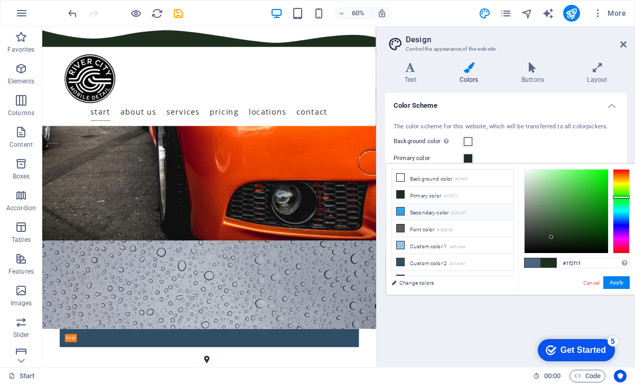
click at [402, 215] on span at bounding box center [400, 211] width 8 height 8
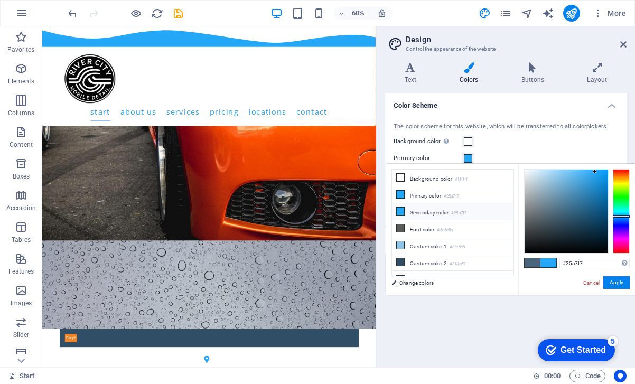
click at [401, 214] on icon at bounding box center [399, 210] width 7 height 7
drag, startPoint x: 593, startPoint y: 172, endPoint x: 558, endPoint y: 229, distance: 67.5
click at [558, 229] on div at bounding box center [557, 229] width 4 height 4
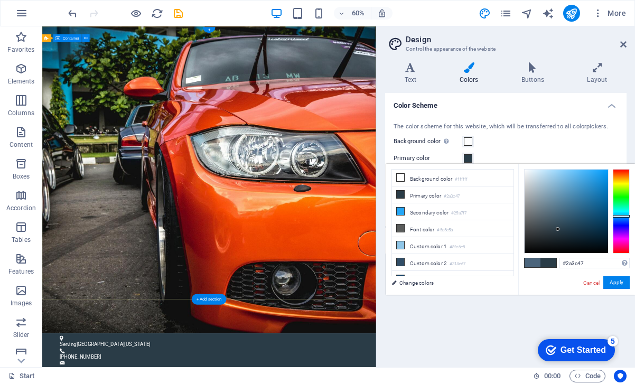
scroll to position [0, 0]
drag, startPoint x: 558, startPoint y: 230, endPoint x: 579, endPoint y: 186, distance: 48.9
click at [579, 186] on div at bounding box center [579, 187] width 4 height 4
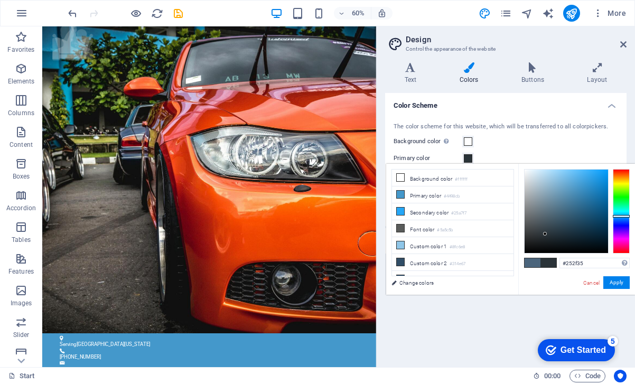
type input "#242e34"
drag, startPoint x: 579, startPoint y: 186, endPoint x: 549, endPoint y: 235, distance: 58.0
click at [549, 235] on div at bounding box center [549, 235] width 4 height 4
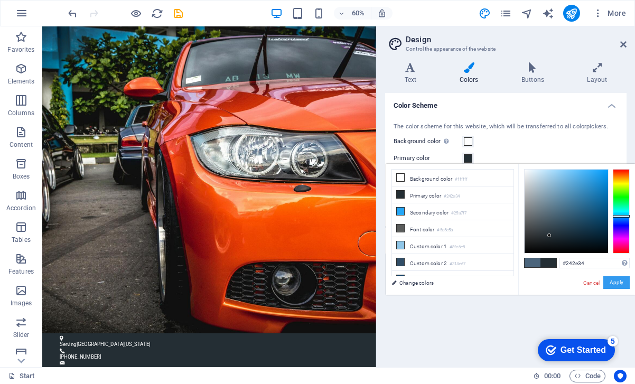
click at [620, 282] on button "Apply" at bounding box center [616, 282] width 26 height 13
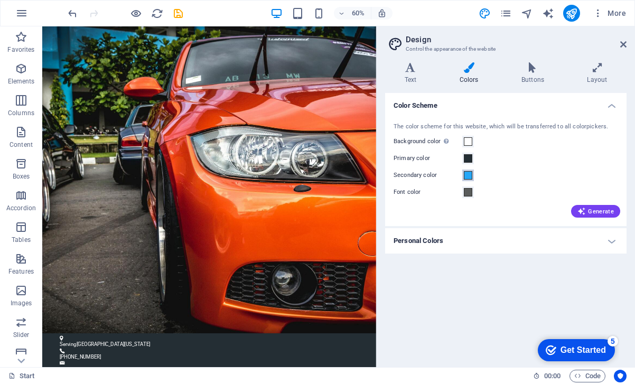
click at [468, 176] on span at bounding box center [468, 175] width 8 height 8
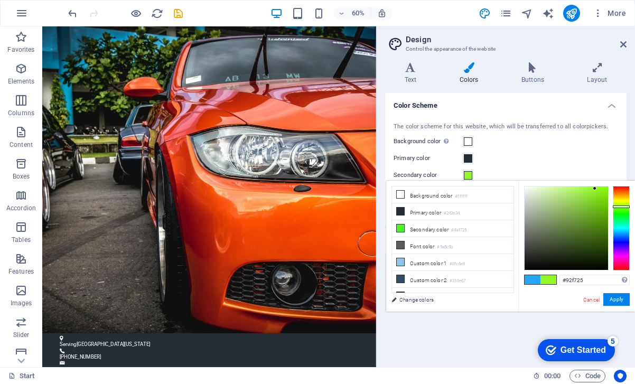
drag, startPoint x: 622, startPoint y: 231, endPoint x: 629, endPoint y: 206, distance: 25.9
click at [629, 206] on div "#92f725 Supported formats #0852ed rgb(8, 82, 237) rgba(8, 82, 237, 90%) hsv(221…" at bounding box center [576, 323] width 117 height 284
drag, startPoint x: 580, startPoint y: 197, endPoint x: 588, endPoint y: 205, distance: 11.2
click at [588, 205] on div at bounding box center [565, 227] width 83 height 83
click at [591, 300] on link "Cancel" at bounding box center [591, 300] width 18 height 8
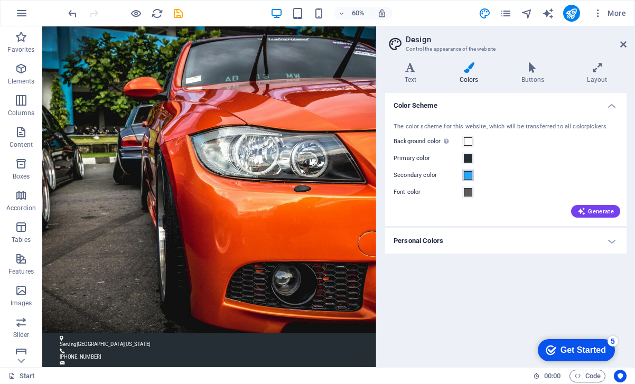
click at [466, 175] on span at bounding box center [468, 175] width 8 height 8
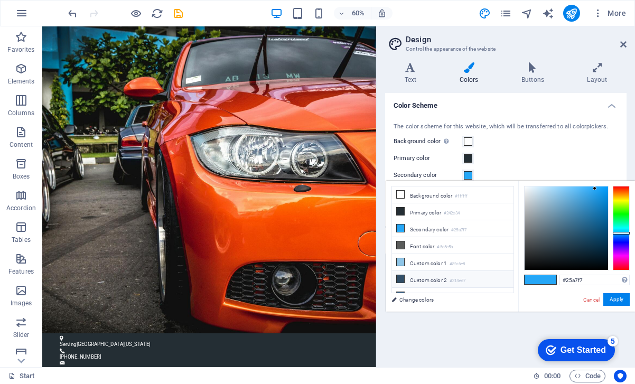
click at [400, 280] on icon at bounding box center [399, 278] width 7 height 7
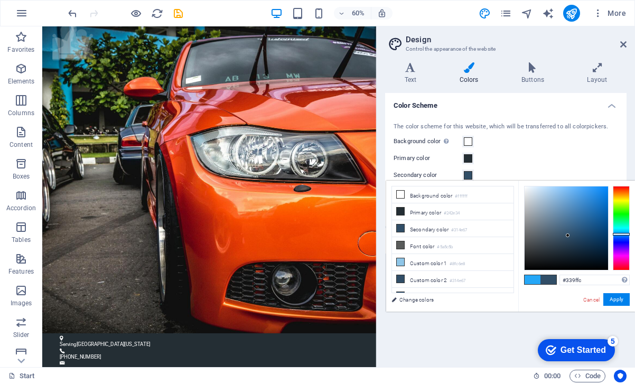
drag, startPoint x: 568, startPoint y: 237, endPoint x: 590, endPoint y: 187, distance: 54.6
click at [569, 233] on div at bounding box center [567, 235] width 4 height 4
type input "#162634"
drag, startPoint x: 591, startPoint y: 187, endPoint x: 572, endPoint y: 252, distance: 68.2
click at [572, 252] on div at bounding box center [571, 254] width 4 height 4
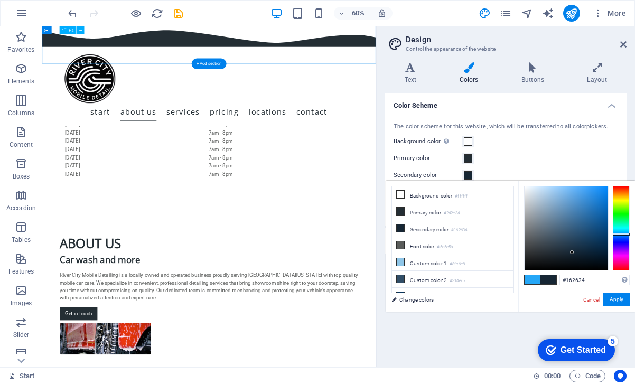
scroll to position [827, 0]
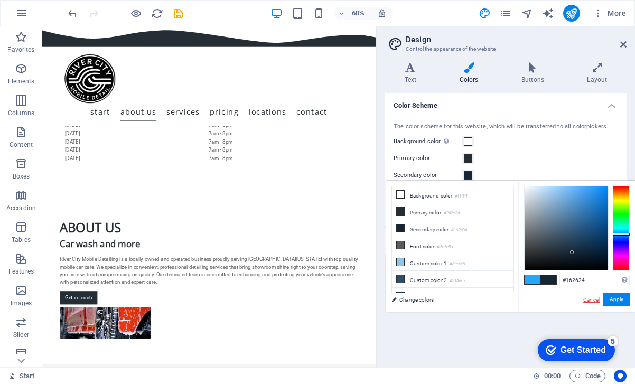
click at [590, 298] on link "Cancel" at bounding box center [591, 300] width 18 height 8
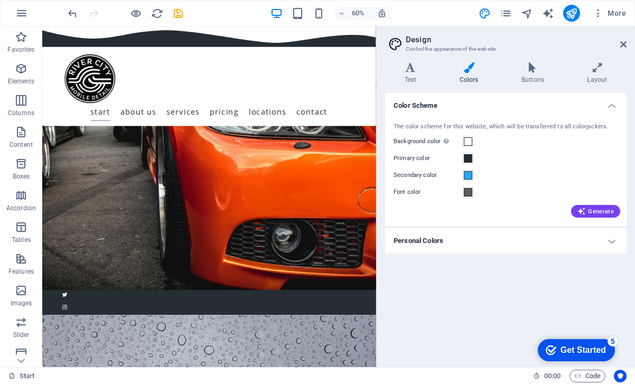
scroll to position [129, 0]
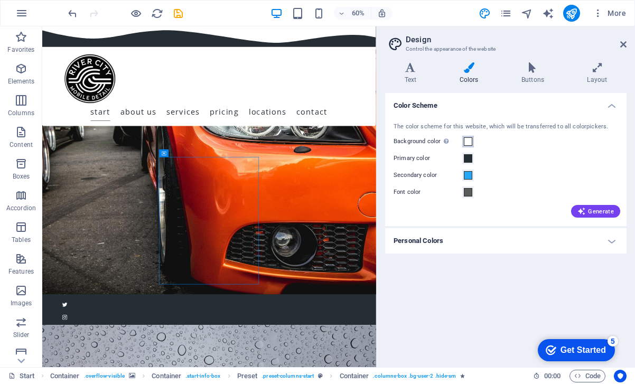
click at [468, 140] on span at bounding box center [468, 141] width 8 height 8
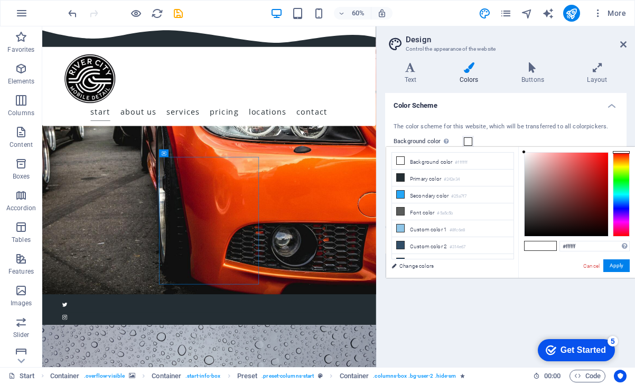
click at [493, 140] on div "Background color Only visible if it is not covered by other backgrounds." at bounding box center [505, 141] width 224 height 13
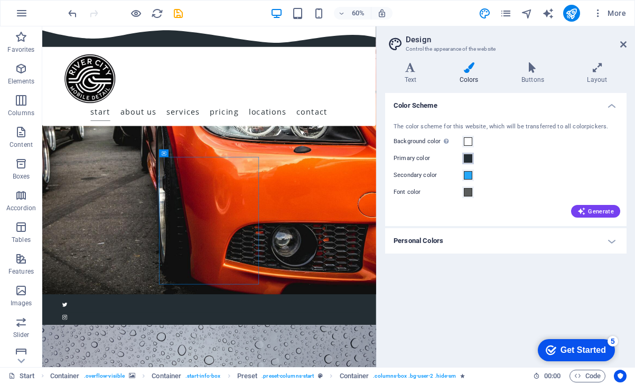
click at [468, 156] on span at bounding box center [468, 158] width 8 height 8
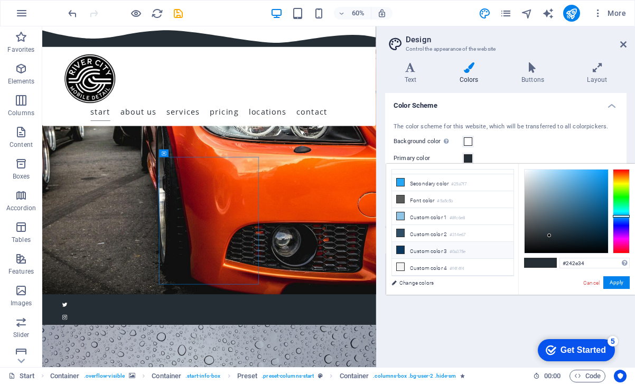
scroll to position [29, 0]
drag, startPoint x: 548, startPoint y: 235, endPoint x: 554, endPoint y: 169, distance: 66.2
click at [554, 169] on div at bounding box center [553, 169] width 4 height 4
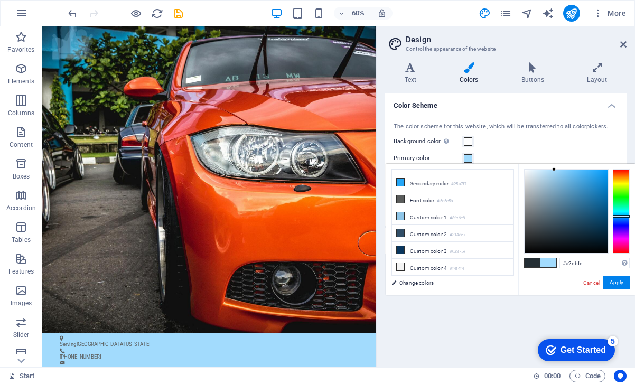
scroll to position [0, 0]
click at [420, 201] on li "Font color #5a5c5b" at bounding box center [452, 199] width 121 height 17
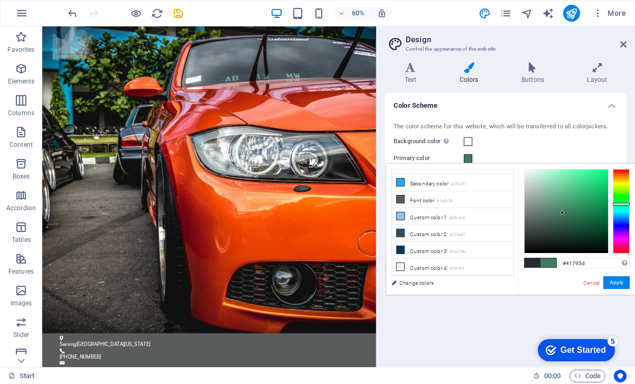
drag, startPoint x: 525, startPoint y: 222, endPoint x: 562, endPoint y: 213, distance: 38.2
click at [562, 213] on div at bounding box center [562, 213] width 4 height 4
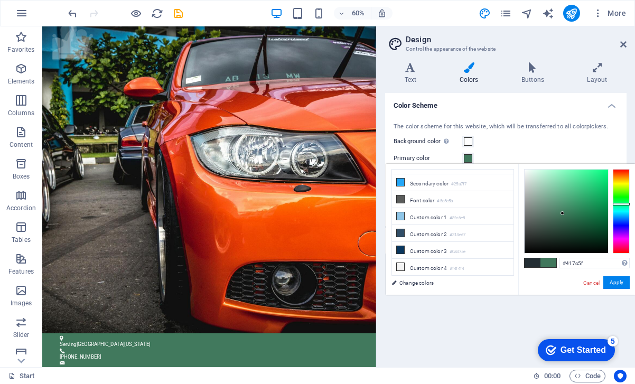
click at [563, 212] on div at bounding box center [562, 213] width 4 height 4
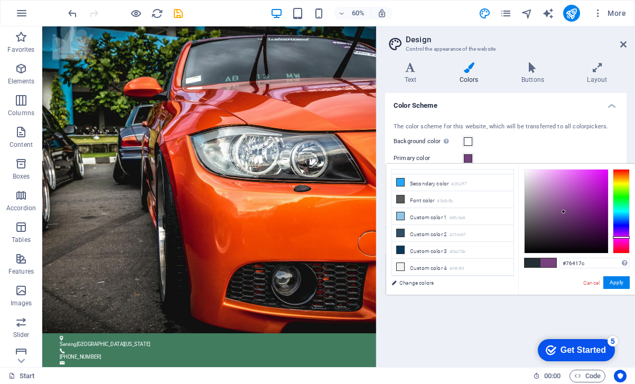
drag, startPoint x: 620, startPoint y: 204, endPoint x: 623, endPoint y: 237, distance: 33.4
click at [623, 237] on div at bounding box center [620, 237] width 17 height 3
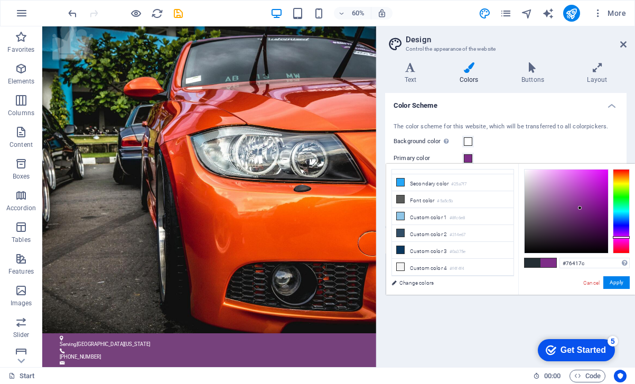
drag, startPoint x: 562, startPoint y: 211, endPoint x: 580, endPoint y: 208, distance: 18.1
click at [580, 208] on div at bounding box center [580, 208] width 4 height 4
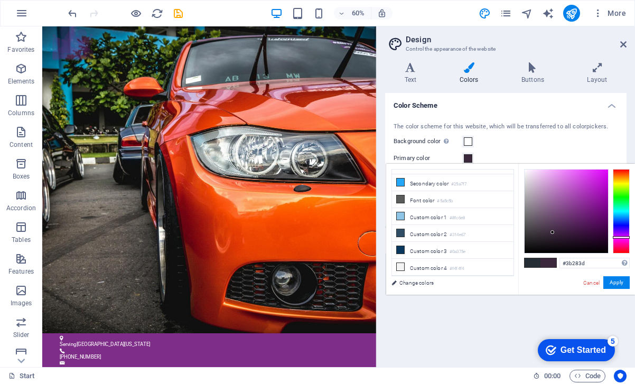
drag, startPoint x: 580, startPoint y: 208, endPoint x: 552, endPoint y: 232, distance: 36.7
click at [552, 232] on div at bounding box center [552, 232] width 4 height 4
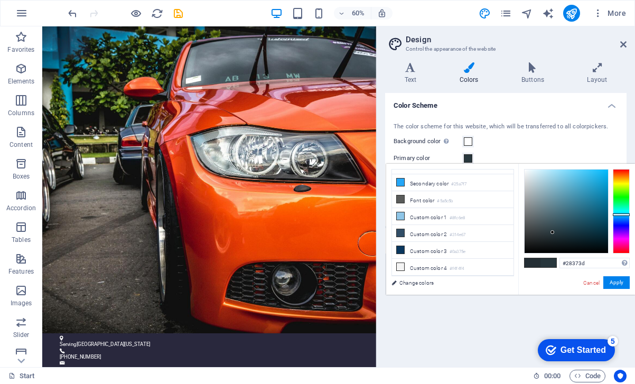
drag, startPoint x: 620, startPoint y: 236, endPoint x: 629, endPoint y: 214, distance: 23.2
click at [629, 214] on div at bounding box center [620, 214] width 17 height 3
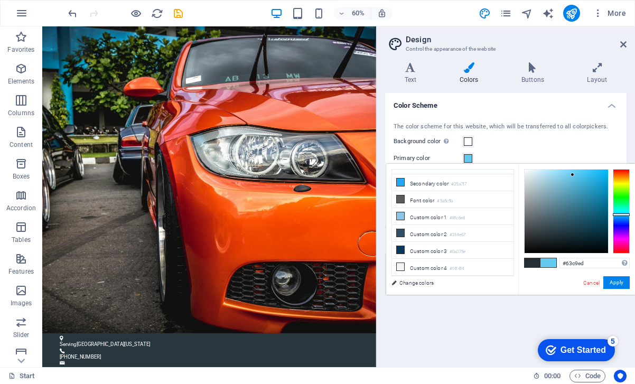
type input "#62c7ec"
drag, startPoint x: 552, startPoint y: 231, endPoint x: 572, endPoint y: 175, distance: 59.5
click at [572, 175] on div at bounding box center [572, 175] width 4 height 4
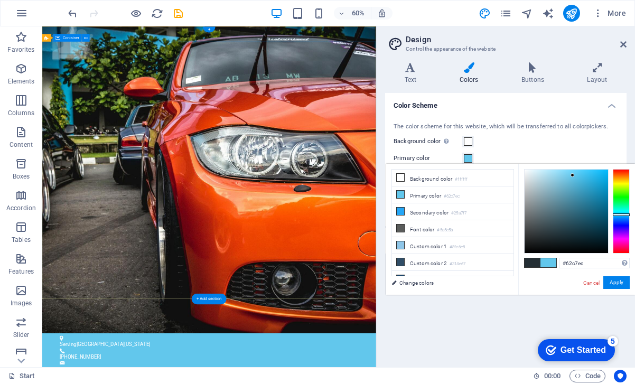
scroll to position [29, 0]
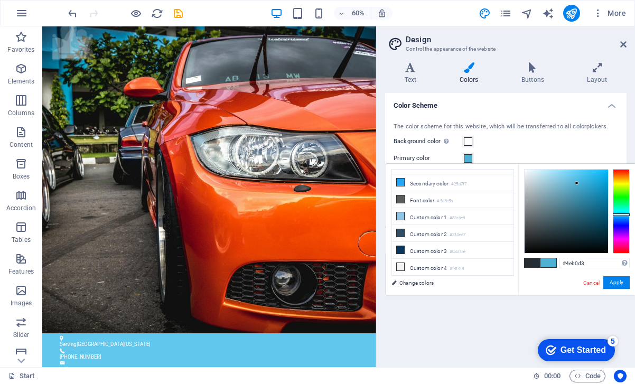
drag, startPoint x: 572, startPoint y: 175, endPoint x: 577, endPoint y: 183, distance: 9.0
click at [577, 183] on div at bounding box center [576, 183] width 4 height 4
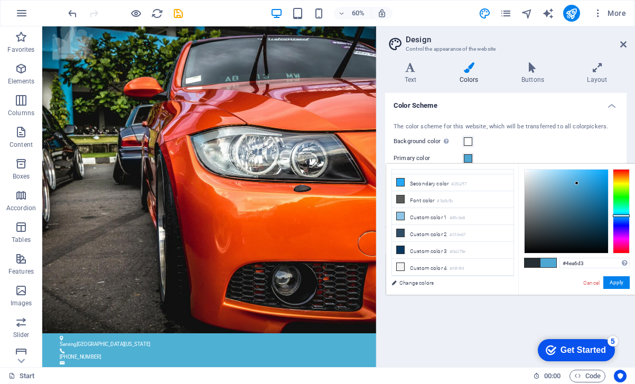
click at [626, 215] on div at bounding box center [620, 211] width 17 height 84
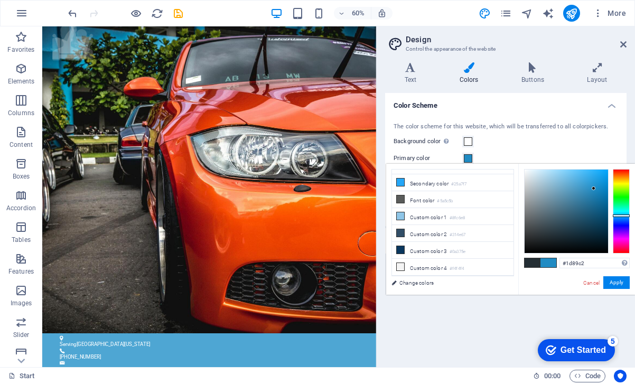
drag, startPoint x: 577, startPoint y: 182, endPoint x: 594, endPoint y: 189, distance: 19.4
click at [594, 189] on div at bounding box center [593, 188] width 4 height 4
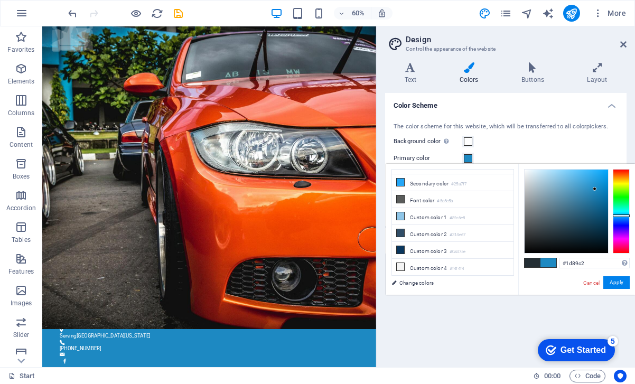
scroll to position [0, 0]
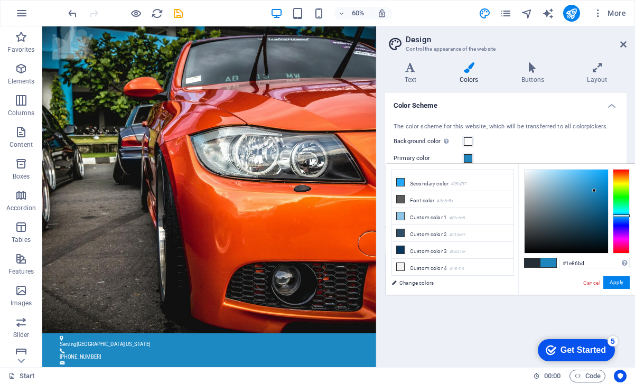
click at [594, 191] on div at bounding box center [565, 210] width 83 height 83
type input "#223945"
drag, startPoint x: 594, startPoint y: 188, endPoint x: 566, endPoint y: 230, distance: 50.1
click at [566, 230] on div at bounding box center [566, 230] width 4 height 4
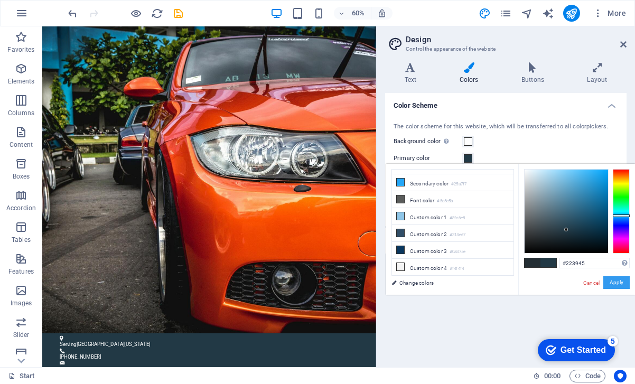
click at [620, 280] on button "Apply" at bounding box center [616, 282] width 26 height 13
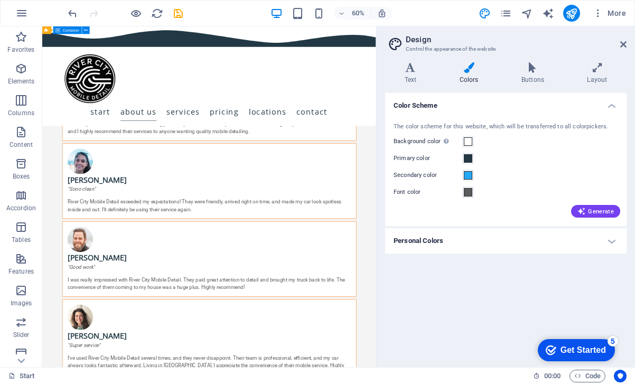
scroll to position [1403, 0]
click at [468, 174] on span at bounding box center [468, 175] width 8 height 8
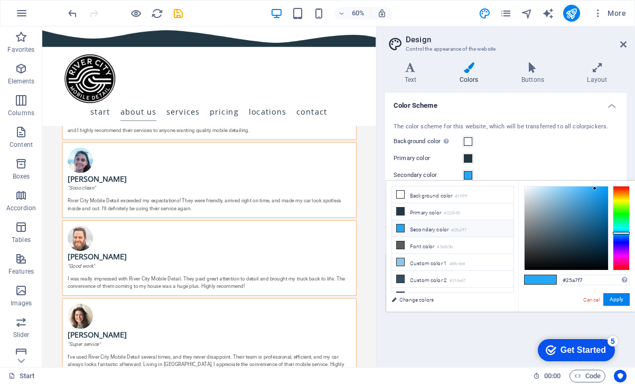
click at [400, 229] on icon at bounding box center [399, 227] width 7 height 7
drag, startPoint x: 594, startPoint y: 189, endPoint x: 552, endPoint y: 277, distance: 97.5
click at [552, 277] on div "#000000 Supported formats #0852ed rgb(8, 82, 237) rgba(8, 82, 237, 90%) hsv(221…" at bounding box center [576, 323] width 117 height 284
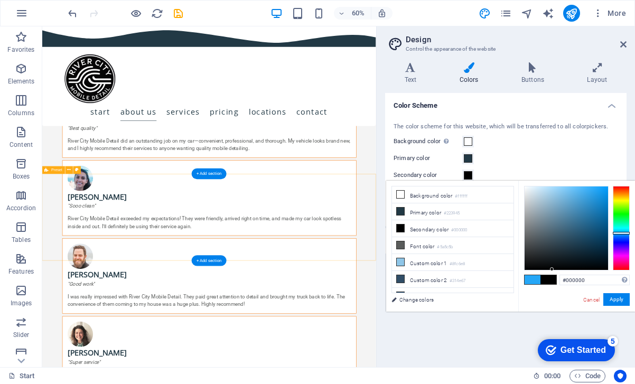
scroll to position [1371, 0]
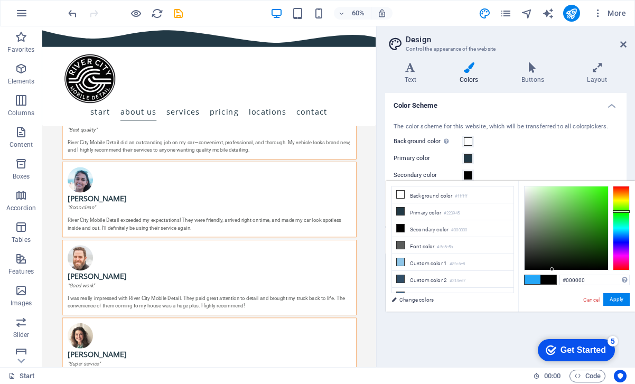
drag, startPoint x: 622, startPoint y: 232, endPoint x: 622, endPoint y: 211, distance: 20.6
click at [622, 211] on div at bounding box center [620, 211] width 17 height 3
drag, startPoint x: 551, startPoint y: 268, endPoint x: 572, endPoint y: 243, distance: 32.2
click at [572, 243] on div at bounding box center [572, 243] width 4 height 4
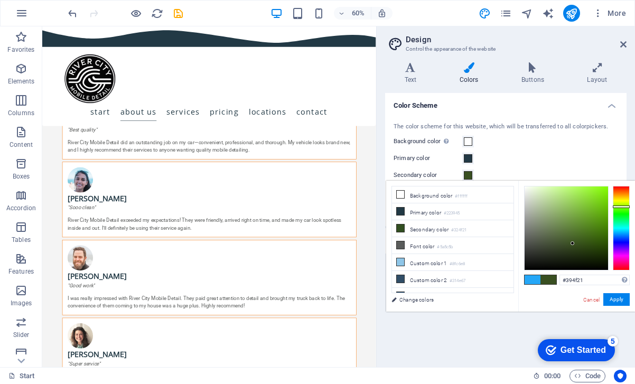
drag, startPoint x: 624, startPoint y: 213, endPoint x: 621, endPoint y: 206, distance: 6.7
click at [621, 206] on div at bounding box center [620, 206] width 17 height 3
drag, startPoint x: 571, startPoint y: 244, endPoint x: 578, endPoint y: 214, distance: 30.4
click at [578, 214] on div at bounding box center [578, 214] width 4 height 4
drag, startPoint x: 578, startPoint y: 214, endPoint x: 582, endPoint y: 188, distance: 26.8
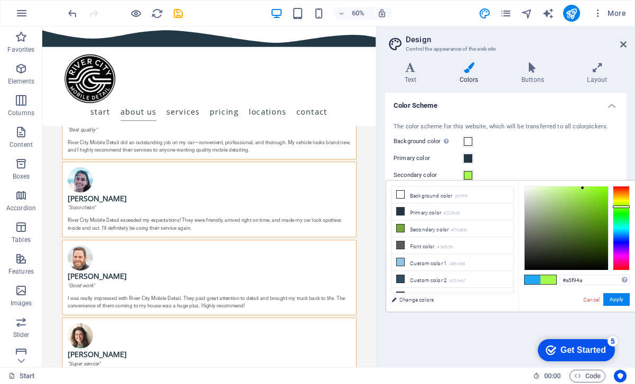
click at [582, 188] on div at bounding box center [582, 188] width 4 height 4
drag, startPoint x: 582, startPoint y: 188, endPoint x: 585, endPoint y: 195, distance: 7.8
click at [585, 195] on div at bounding box center [585, 195] width 4 height 4
drag, startPoint x: 585, startPoint y: 195, endPoint x: 581, endPoint y: 191, distance: 6.0
click at [581, 191] on div at bounding box center [581, 190] width 4 height 4
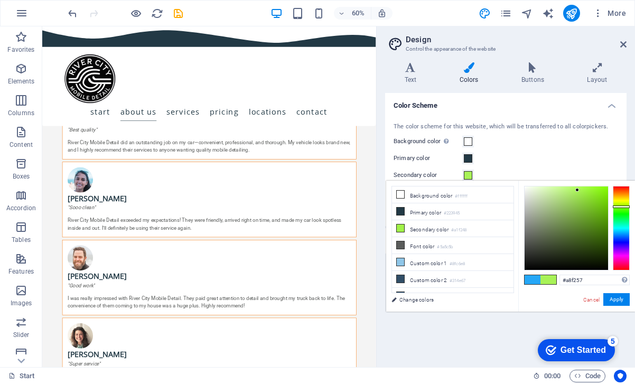
drag, startPoint x: 582, startPoint y: 190, endPoint x: 577, endPoint y: 190, distance: 5.8
click at [577, 190] on div at bounding box center [565, 227] width 83 height 83
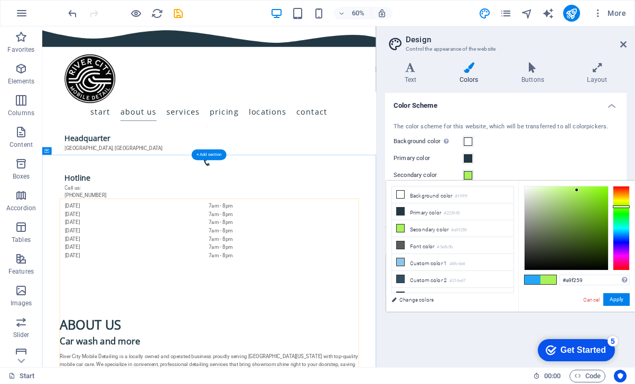
scroll to position [664, 0]
click at [400, 262] on icon at bounding box center [399, 261] width 7 height 7
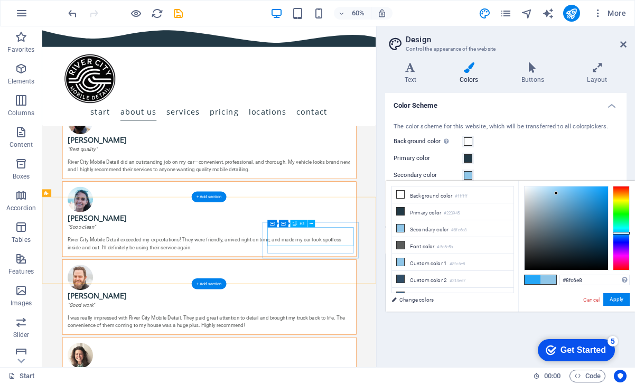
scroll to position [1342, 0]
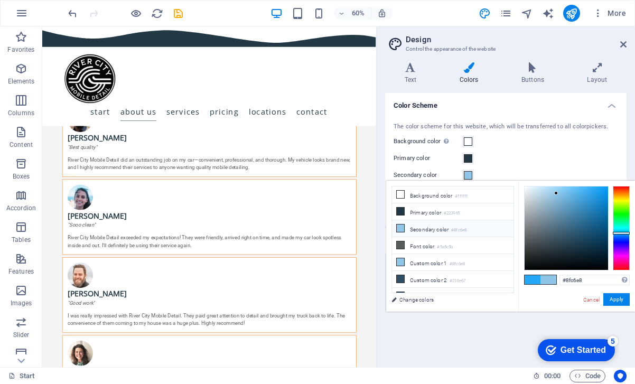
click at [401, 227] on icon at bounding box center [399, 227] width 7 height 7
drag, startPoint x: 554, startPoint y: 193, endPoint x: 593, endPoint y: 246, distance: 65.7
click at [593, 246] on div at bounding box center [592, 245] width 4 height 4
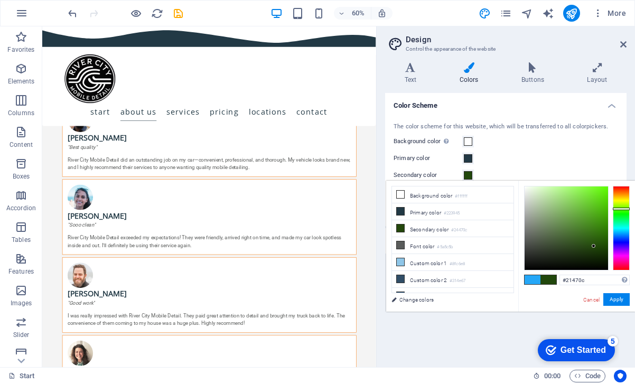
drag, startPoint x: 624, startPoint y: 233, endPoint x: 625, endPoint y: 209, distance: 24.3
click at [625, 209] on div at bounding box center [620, 208] width 17 height 3
drag, startPoint x: 593, startPoint y: 246, endPoint x: 594, endPoint y: 190, distance: 56.0
click at [594, 190] on div at bounding box center [594, 190] width 4 height 4
drag, startPoint x: 594, startPoint y: 189, endPoint x: 593, endPoint y: 194, distance: 5.4
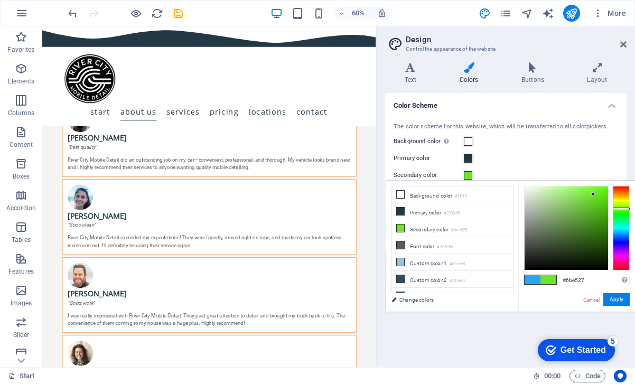
click at [593, 194] on div at bounding box center [593, 194] width 4 height 4
click at [617, 207] on div at bounding box center [620, 207] width 17 height 3
type input "#91e527"
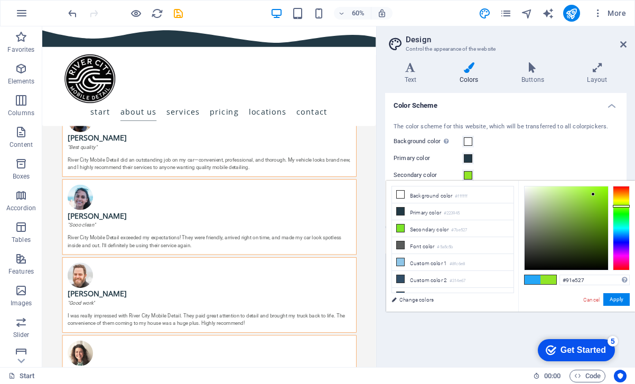
click at [617, 206] on div at bounding box center [620, 206] width 17 height 3
click at [618, 303] on button "Apply" at bounding box center [616, 299] width 26 height 13
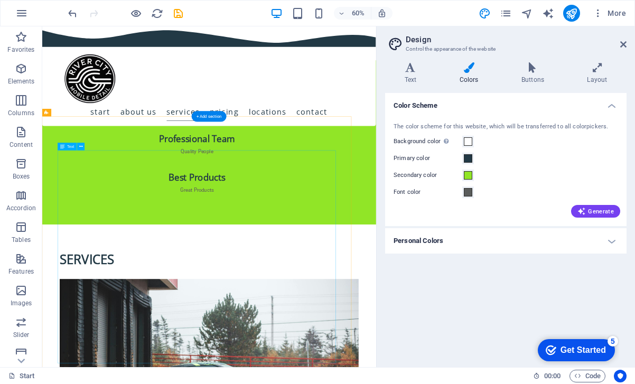
scroll to position [2238, 0]
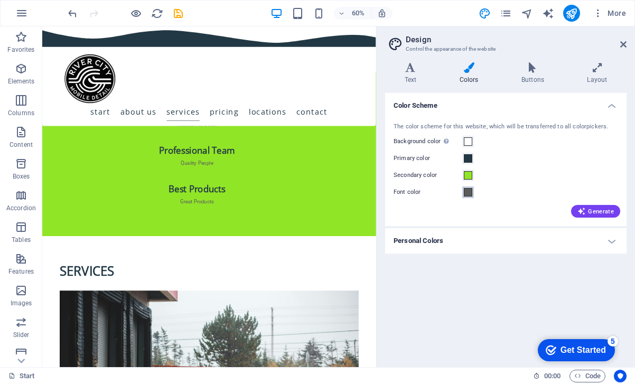
click at [468, 193] on span at bounding box center [468, 192] width 8 height 8
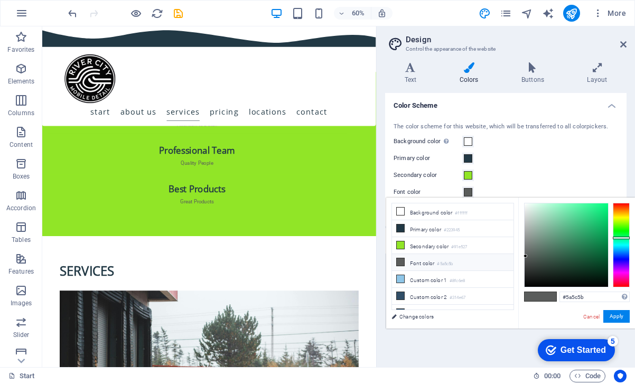
click at [404, 262] on span at bounding box center [400, 262] width 8 height 8
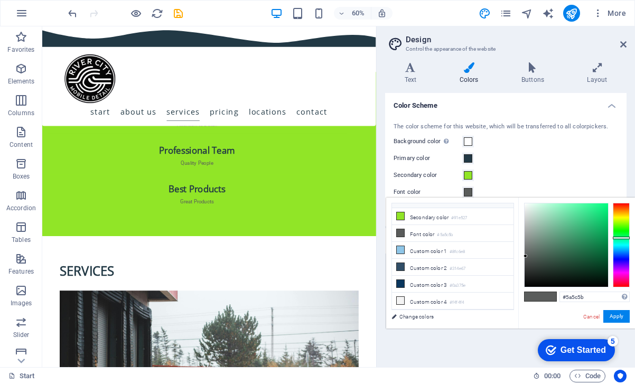
scroll to position [29, 0]
click at [401, 299] on icon at bounding box center [399, 300] width 7 height 7
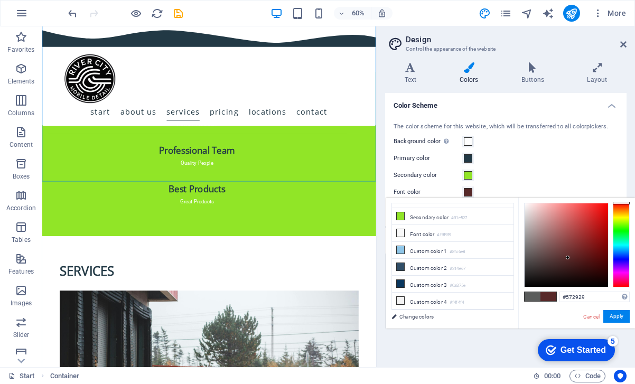
drag, startPoint x: 523, startPoint y: 205, endPoint x: 568, endPoint y: 258, distance: 69.0
click at [568, 258] on div at bounding box center [567, 258] width 4 height 4
drag, startPoint x: 568, startPoint y: 258, endPoint x: 581, endPoint y: 197, distance: 62.2
click at [581, 197] on body "rivercitymd.com Start Favorites Elements Columns Content Boxes Accordion Tables…" at bounding box center [317, 192] width 635 height 384
drag, startPoint x: 581, startPoint y: 202, endPoint x: 522, endPoint y: 256, distance: 80.7
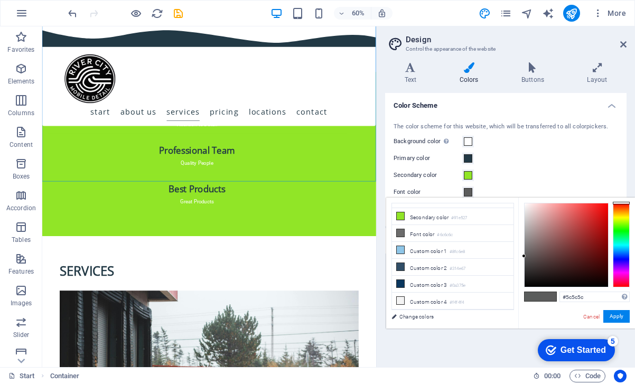
click at [522, 256] on div at bounding box center [524, 256] width 4 height 4
drag, startPoint x: 524, startPoint y: 256, endPoint x: 526, endPoint y: 277, distance: 20.7
click at [526, 277] on div at bounding box center [526, 277] width 4 height 4
drag, startPoint x: 526, startPoint y: 276, endPoint x: 527, endPoint y: 254, distance: 21.7
click at [527, 254] on div at bounding box center [527, 254] width 4 height 4
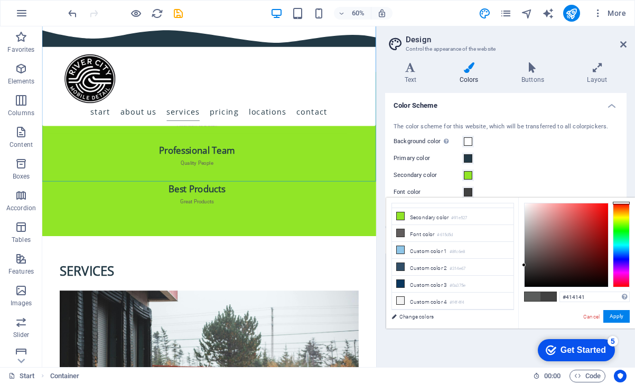
type input "#414040"
drag, startPoint x: 527, startPoint y: 254, endPoint x: 525, endPoint y: 265, distance: 10.8
click at [525, 265] on div at bounding box center [525, 265] width 4 height 4
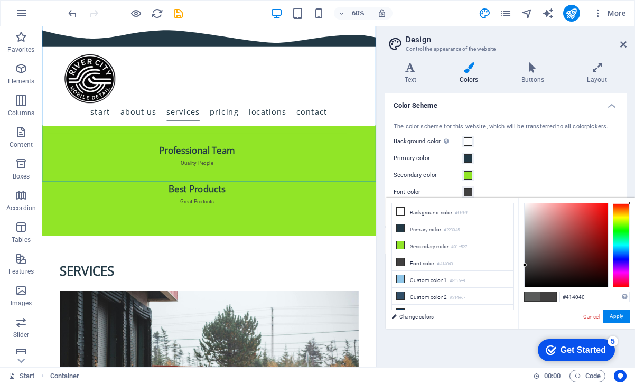
scroll to position [29, 0]
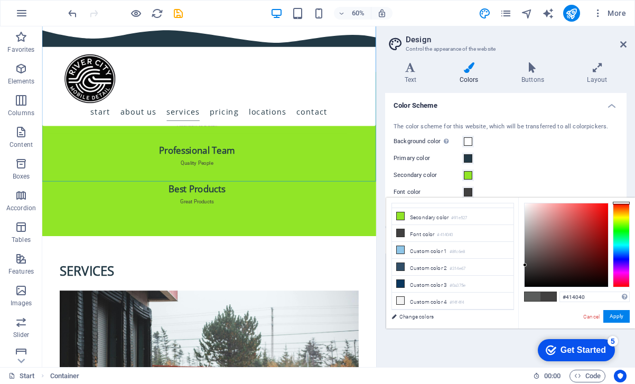
click at [594, 317] on link "Cancel" at bounding box center [591, 317] width 18 height 8
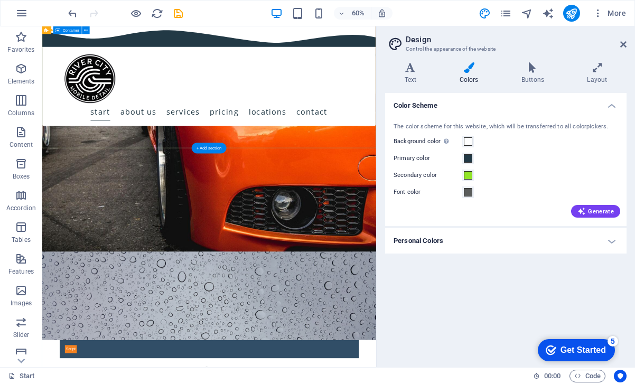
scroll to position [250, 0]
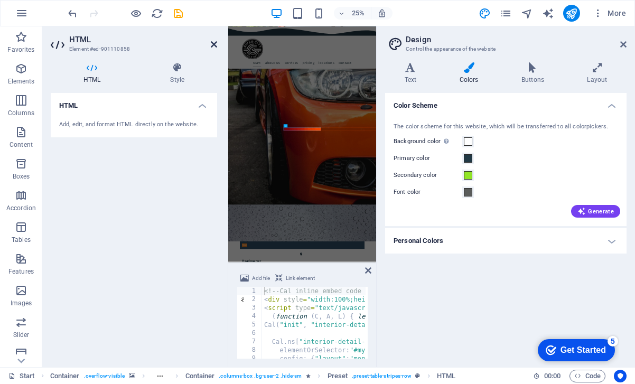
click at [214, 45] on icon at bounding box center [214, 44] width 6 height 8
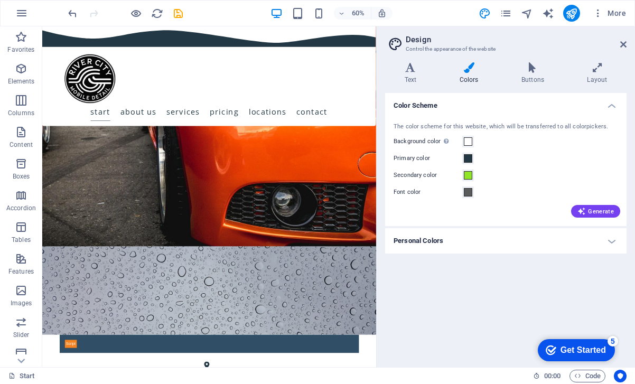
scroll to position [254, 0]
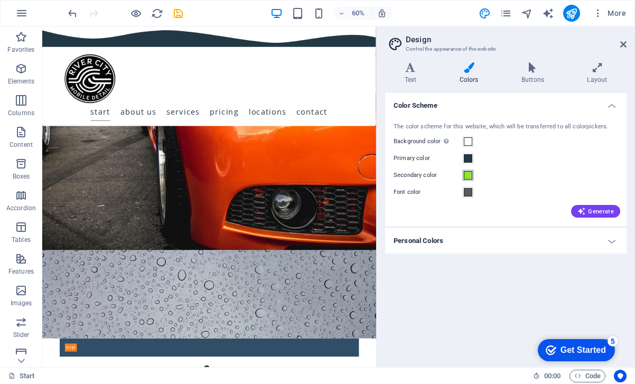
click at [468, 173] on span at bounding box center [468, 175] width 8 height 8
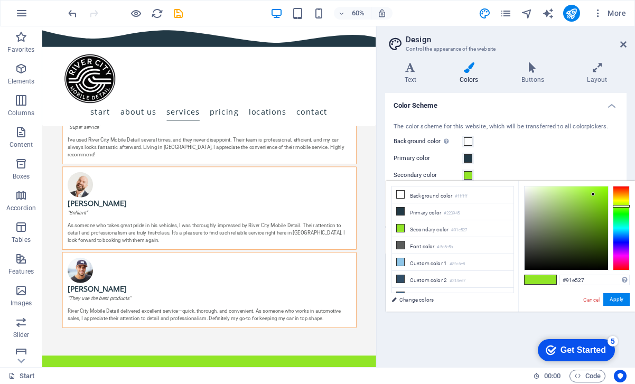
scroll to position [2005, 0]
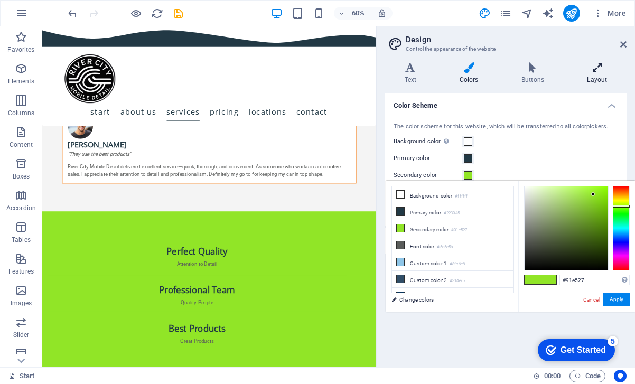
click at [603, 69] on icon at bounding box center [597, 67] width 59 height 11
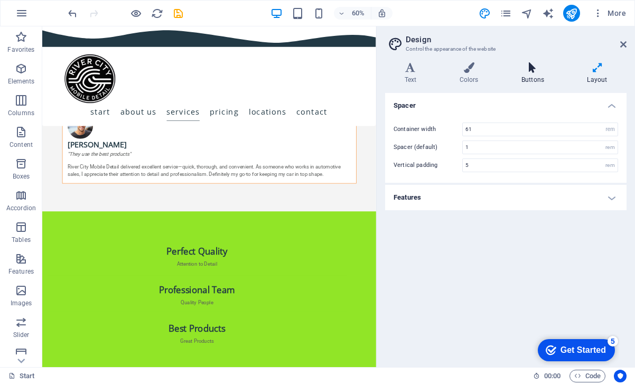
click at [537, 73] on h4 "Buttons" at bounding box center [534, 73] width 65 height 22
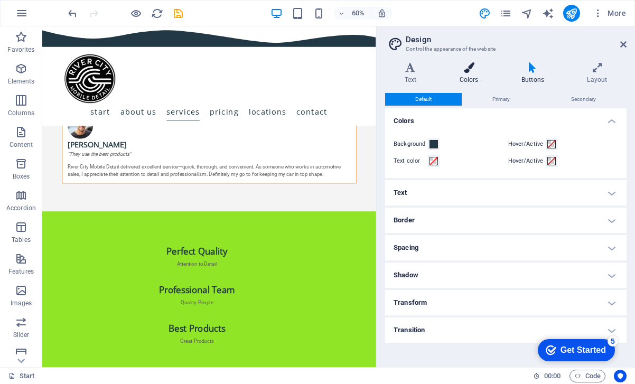
click at [471, 71] on icon at bounding box center [469, 67] width 58 height 11
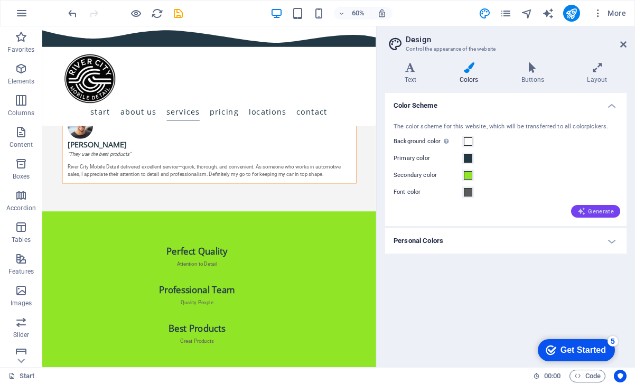
click at [598, 209] on span "Generate" at bounding box center [595, 211] width 36 height 8
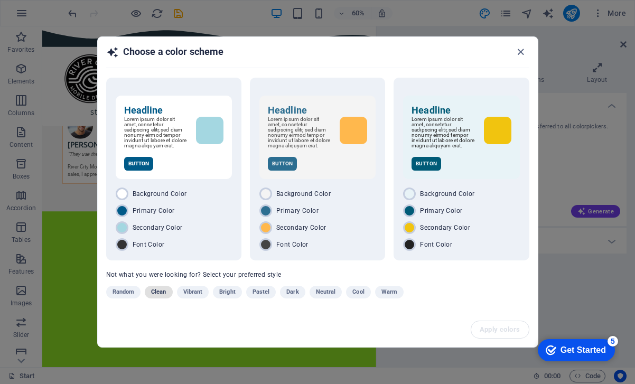
click at [159, 294] on span "Clean" at bounding box center [158, 292] width 15 height 13
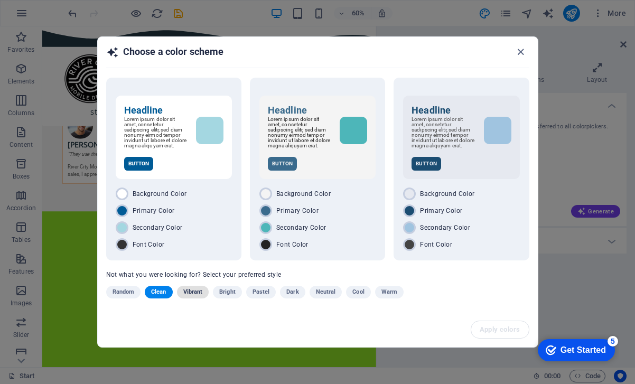
click at [194, 294] on span "Vibrant" at bounding box center [193, 292] width 20 height 13
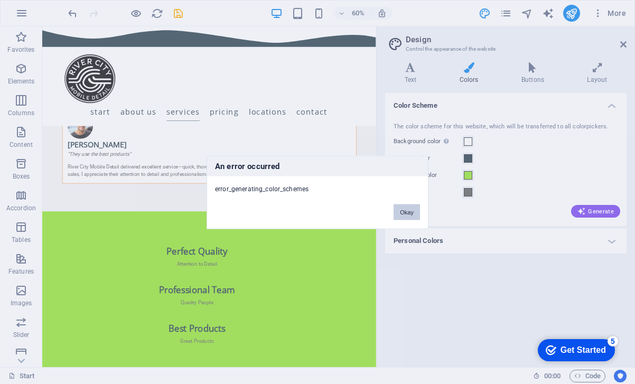
click at [406, 213] on button "Okay" at bounding box center [406, 212] width 26 height 16
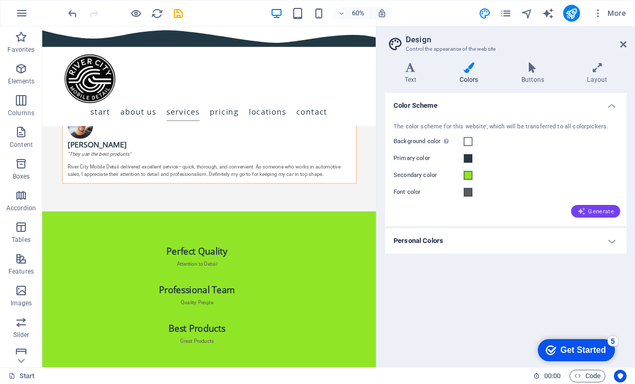
click at [592, 211] on span "Generate" at bounding box center [595, 211] width 36 height 8
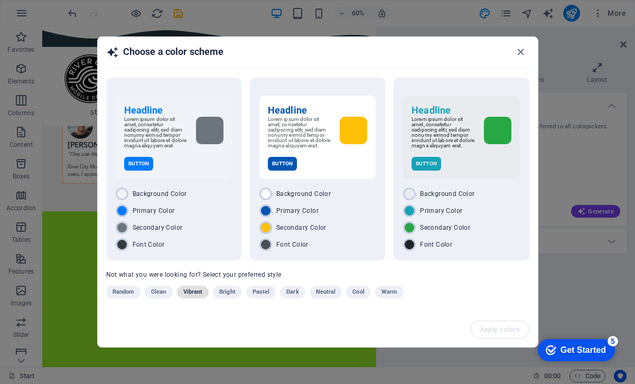
click at [191, 292] on span "Vibrant" at bounding box center [193, 292] width 20 height 13
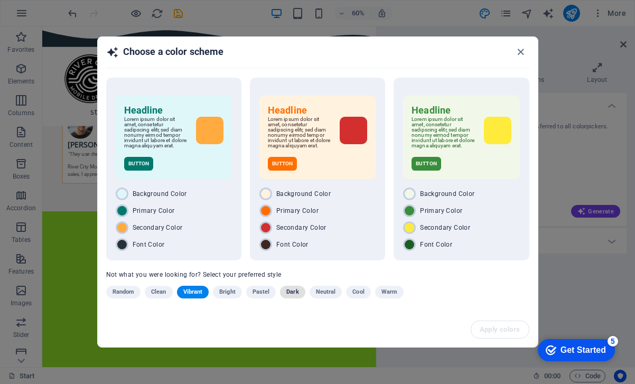
click at [295, 292] on span "Dark" at bounding box center [292, 292] width 12 height 13
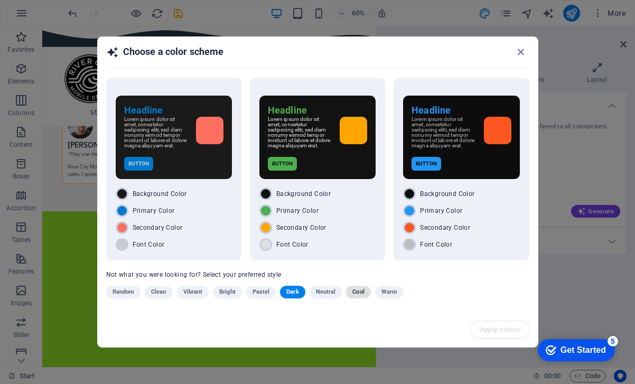
click at [358, 297] on span "Cool" at bounding box center [358, 292] width 12 height 13
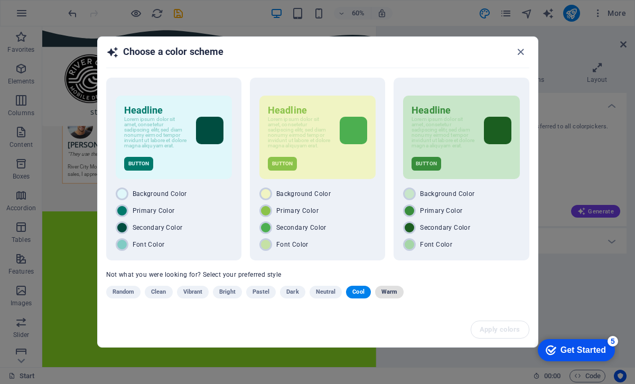
click at [395, 294] on span "Warm" at bounding box center [389, 292] width 16 height 13
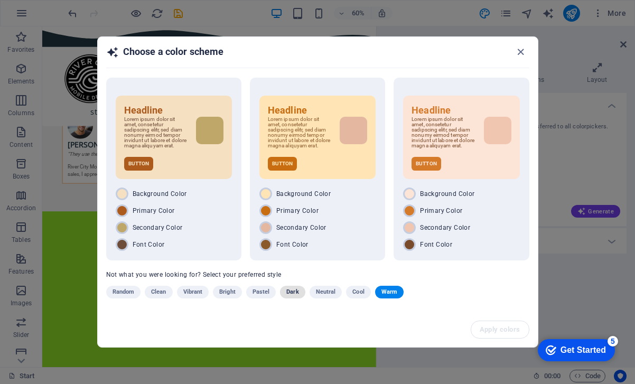
click at [295, 296] on span "Dark" at bounding box center [292, 292] width 12 height 13
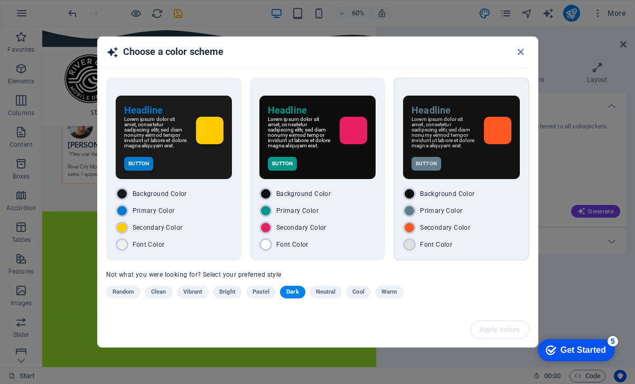
click at [482, 158] on div "Headline Lorem ipsum dolor sit amet, consetetur sadipscing elitr, sed diam nonu…" at bounding box center [461, 137] width 116 height 83
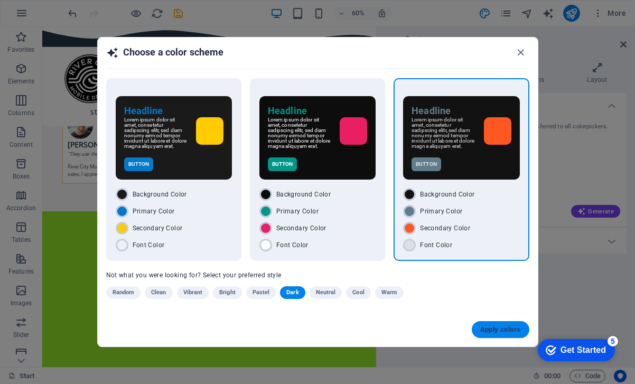
click at [494, 338] on button "Apply colors" at bounding box center [500, 329] width 58 height 17
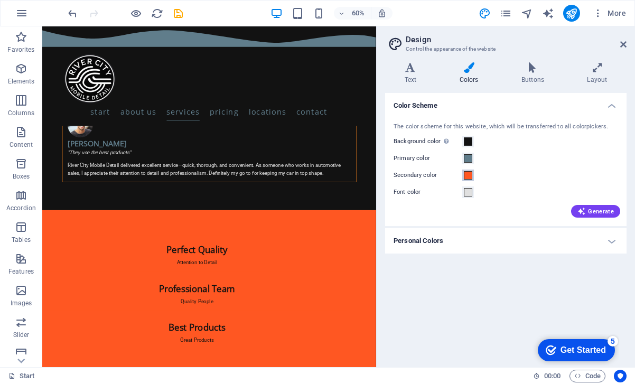
click at [468, 174] on span at bounding box center [468, 175] width 8 height 8
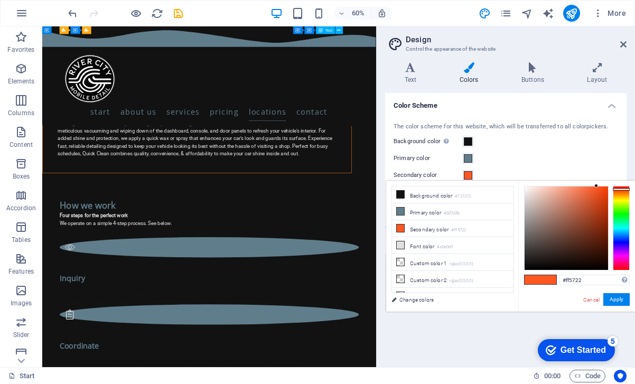
scroll to position [6818, 0]
click at [398, 227] on icon at bounding box center [399, 227] width 7 height 7
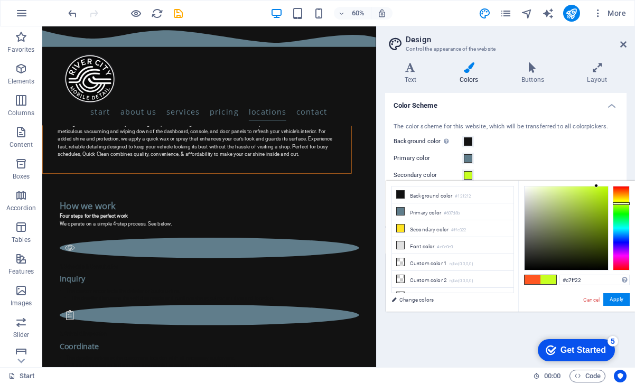
drag, startPoint x: 618, startPoint y: 190, endPoint x: 618, endPoint y: 203, distance: 13.7
click at [618, 203] on div at bounding box center [620, 203] width 17 height 3
drag, startPoint x: 595, startPoint y: 185, endPoint x: 604, endPoint y: 192, distance: 11.0
click at [604, 192] on div at bounding box center [604, 192] width 4 height 4
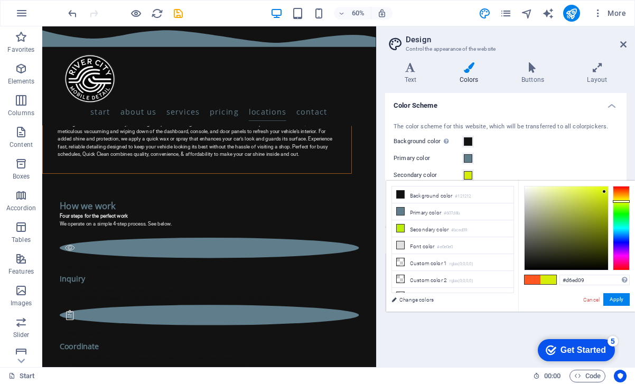
click at [625, 201] on div at bounding box center [620, 201] width 17 height 3
drag, startPoint x: 604, startPoint y: 192, endPoint x: 601, endPoint y: 199, distance: 7.4
click at [601, 199] on div at bounding box center [601, 198] width 4 height 4
click at [601, 195] on div at bounding box center [601, 195] width 4 height 4
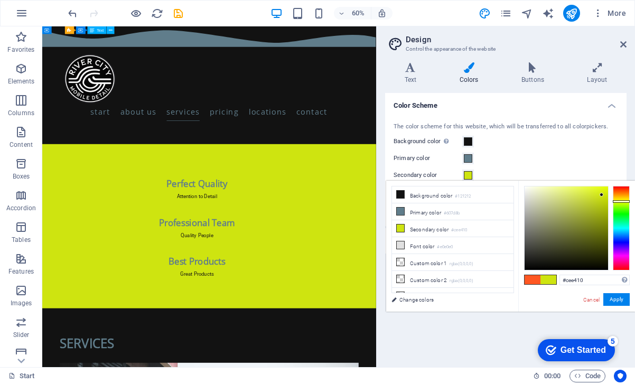
scroll to position [2116, 0]
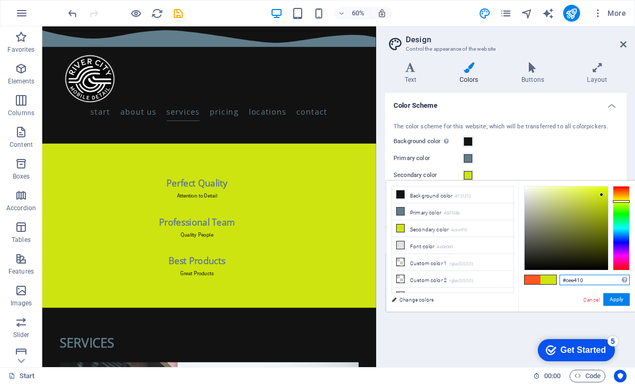
click at [588, 280] on input "#cee410" at bounding box center [594, 280] width 70 height 11
type input "#ff5722"
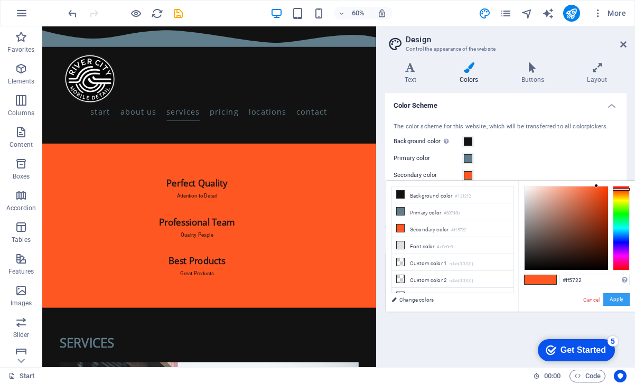
click at [617, 301] on button "Apply" at bounding box center [616, 299] width 26 height 13
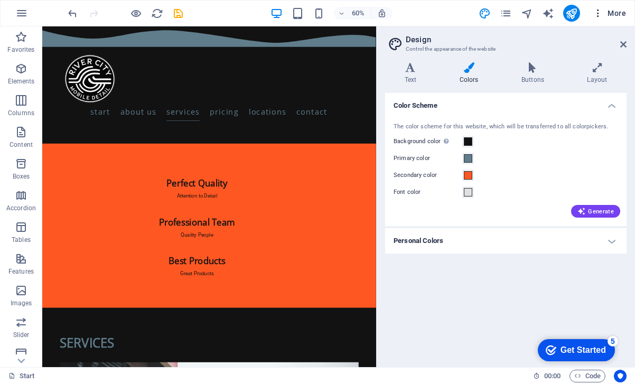
click at [598, 9] on icon "button" at bounding box center [597, 13] width 11 height 11
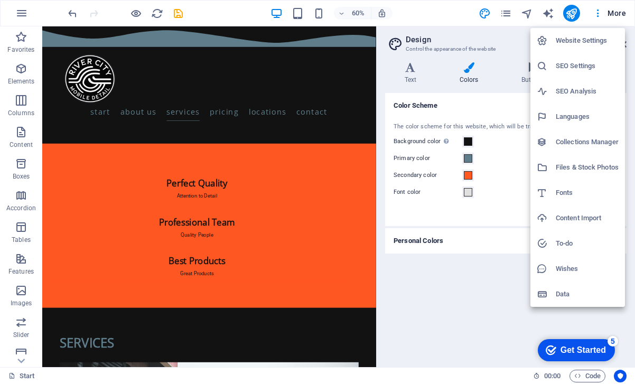
click at [424, 316] on div at bounding box center [317, 192] width 635 height 384
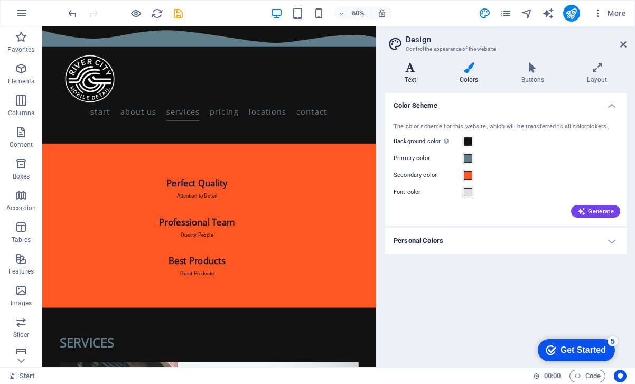
click at [412, 66] on icon at bounding box center [410, 67] width 51 height 11
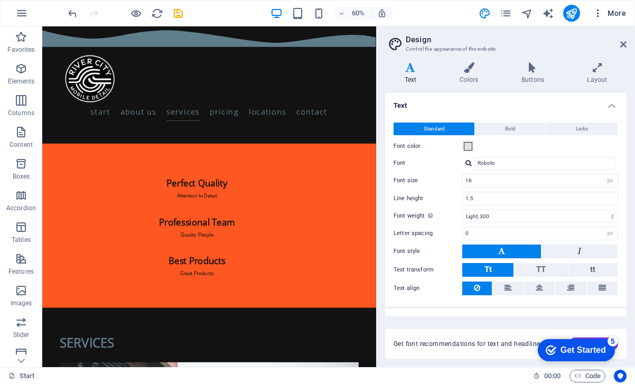
click at [599, 11] on icon "button" at bounding box center [597, 13] width 11 height 11
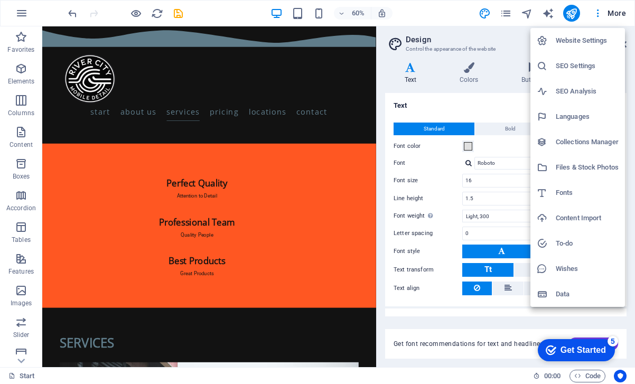
click at [441, 10] on div at bounding box center [317, 192] width 635 height 384
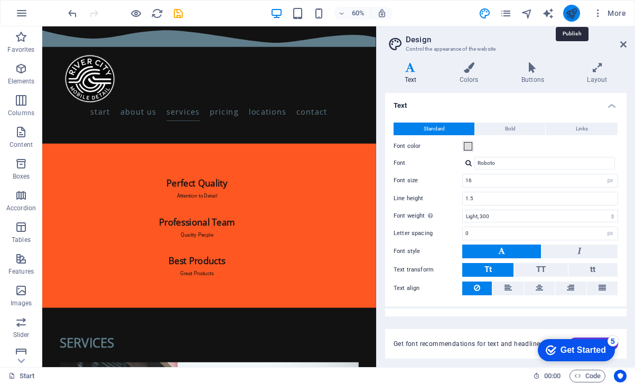
click at [576, 13] on icon "publish" at bounding box center [571, 13] width 12 height 12
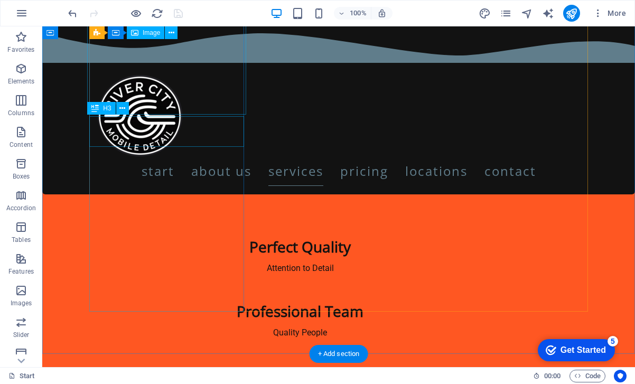
scroll to position [1984, 0]
